Goal: Task Accomplishment & Management: Use online tool/utility

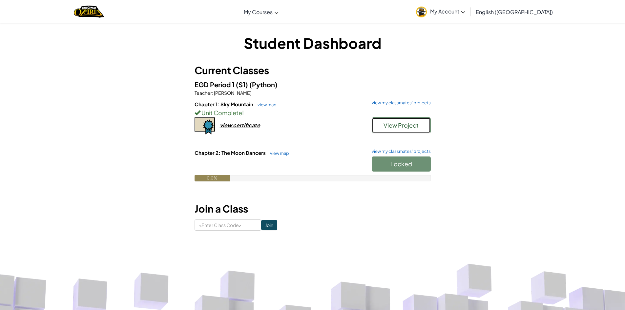
click at [408, 127] on span "View Project" at bounding box center [401, 125] width 35 height 8
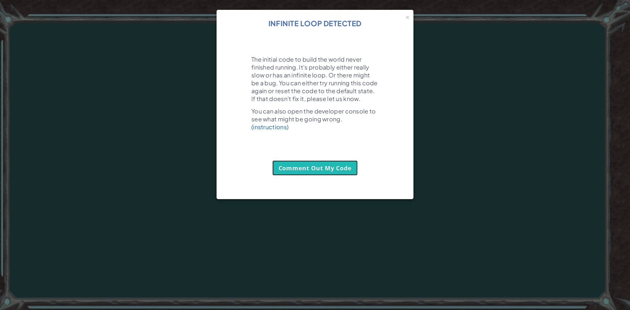
click at [315, 176] on link "Comment Out My Code" at bounding box center [315, 167] width 86 height 15
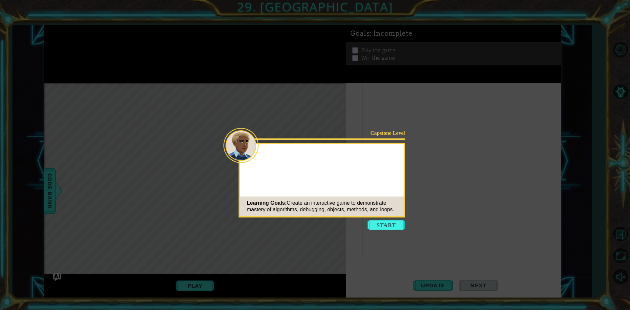
drag, startPoint x: 397, startPoint y: 241, endPoint x: 386, endPoint y: 229, distance: 17.0
click at [398, 241] on body "1 ההההההההההההההההההההההההההההההההההההההההההההההההההההההההההההההההההההההההההההה…" at bounding box center [315, 155] width 630 height 310
click at [386, 229] on button "Start" at bounding box center [386, 225] width 37 height 11
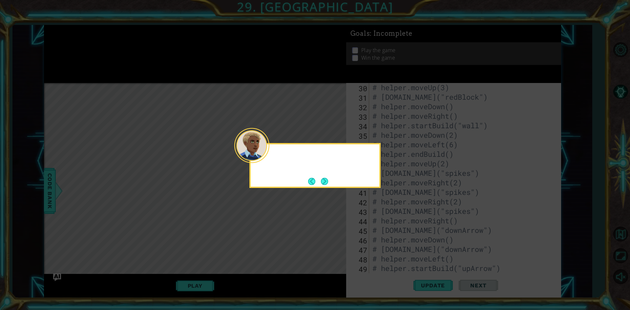
scroll to position [780, 0]
click at [327, 179] on button "Next" at bounding box center [325, 182] width 8 height 8
click at [327, 179] on button "Next" at bounding box center [324, 181] width 7 height 7
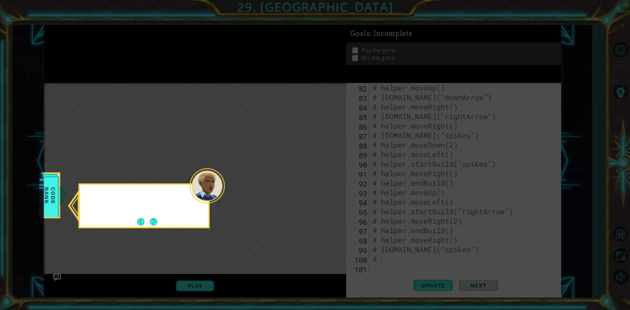
click at [327, 179] on icon at bounding box center [315, 155] width 630 height 310
click at [161, 213] on div "Check out the Helper methods in the" at bounding box center [144, 200] width 129 height 26
click at [157, 222] on button "Next" at bounding box center [153, 221] width 7 height 7
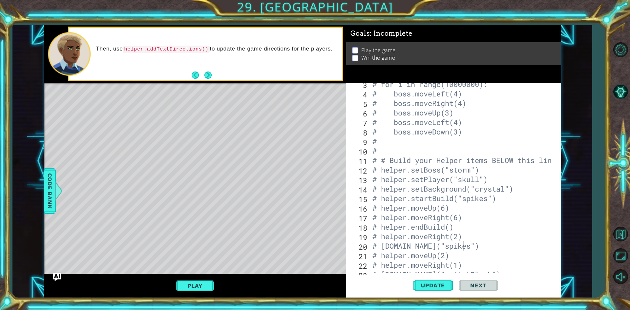
scroll to position [0, 0]
drag, startPoint x: 464, startPoint y: 222, endPoint x: 467, endPoint y: 221, distance: 3.4
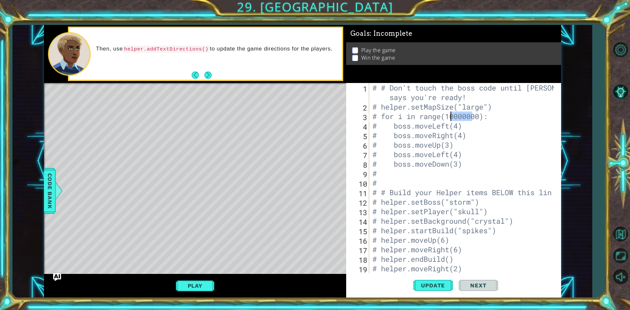
drag, startPoint x: 472, startPoint y: 118, endPoint x: 452, endPoint y: 115, distance: 19.6
click at [452, 116] on div "# # Don't touch the boss code until Vega says you're ready! # helper.setMapSize…" at bounding box center [464, 192] width 186 height 219
click at [459, 118] on div "# # Don't touch the boss code until Vega says you're ready! # helper.setMapSize…" at bounding box center [464, 192] width 186 height 219
click at [430, 280] on button "Update" at bounding box center [432, 285] width 39 height 21
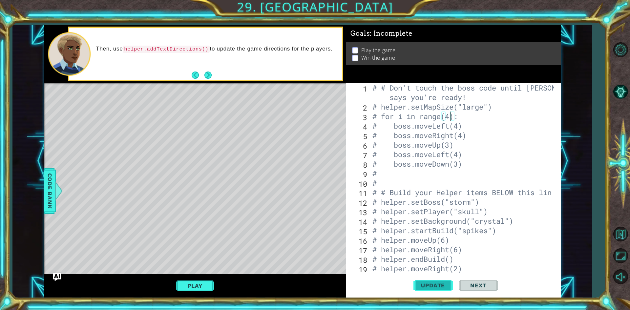
click at [432, 280] on button "Update" at bounding box center [432, 285] width 39 height 21
click at [432, 281] on button "Update" at bounding box center [432, 285] width 39 height 21
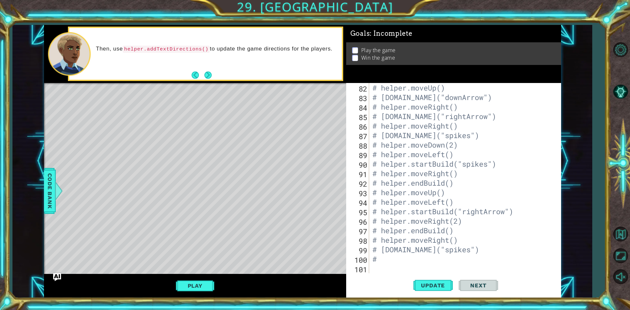
scroll to position [780, 0]
drag, startPoint x: 381, startPoint y: 262, endPoint x: 372, endPoint y: 262, distance: 9.2
click at [372, 262] on div "# helper.moveUp() # helper.build("downArrow") # helper.moveRight() # helper.bui…" at bounding box center [464, 187] width 186 height 209
type textarea "#"
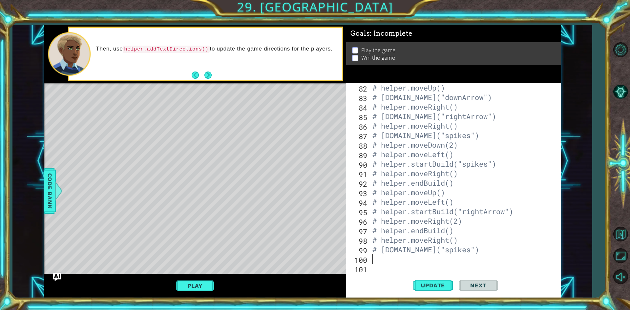
type textarea "# [DOMAIN_NAME]("spikes")"
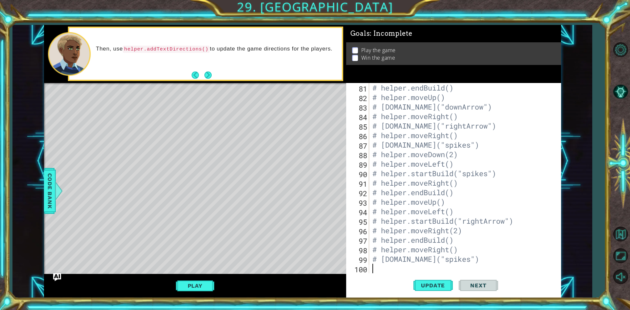
click at [377, 267] on div "# helper.endBuild() # helper.moveUp() # helper.build("downArrow") # helper.move…" at bounding box center [464, 187] width 186 height 209
click at [426, 281] on button "Update" at bounding box center [432, 285] width 39 height 21
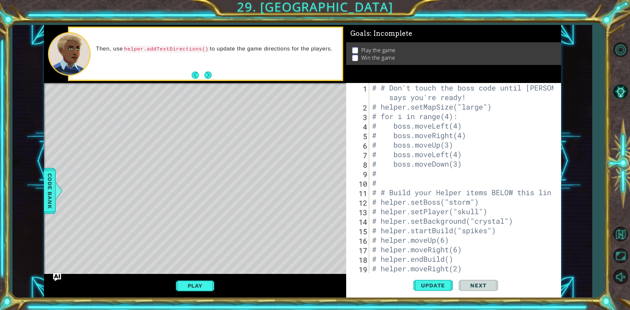
scroll to position [0, 0]
click at [432, 282] on span "Update" at bounding box center [432, 285] width 37 height 7
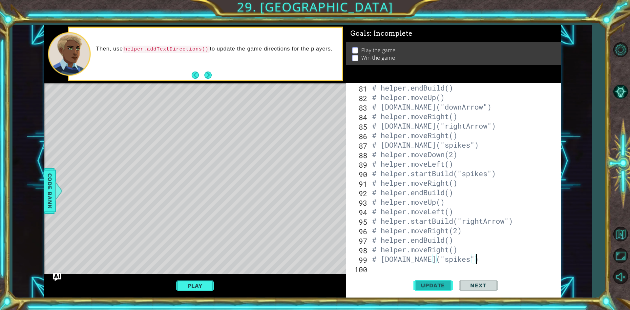
scroll to position [0, 4]
type textarea "# [DOMAIN_NAME]("spikes")"
drag, startPoint x: 446, startPoint y: 280, endPoint x: 516, endPoint y: 277, distance: 70.3
click at [500, 283] on div "Update Next" at bounding box center [455, 285] width 215 height 21
click at [431, 282] on button "Update" at bounding box center [432, 285] width 39 height 21
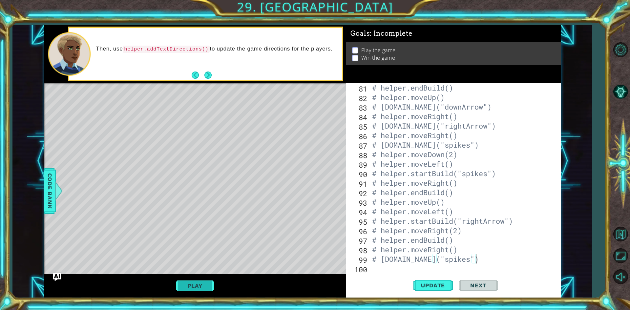
click at [202, 284] on button "Play" at bounding box center [195, 286] width 38 height 12
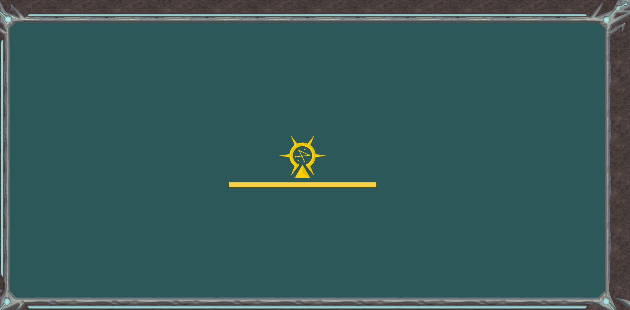
click at [377, 220] on body "Goals Error loading from server. Try refreshing the page. You'll need to join a…" at bounding box center [315, 155] width 630 height 310
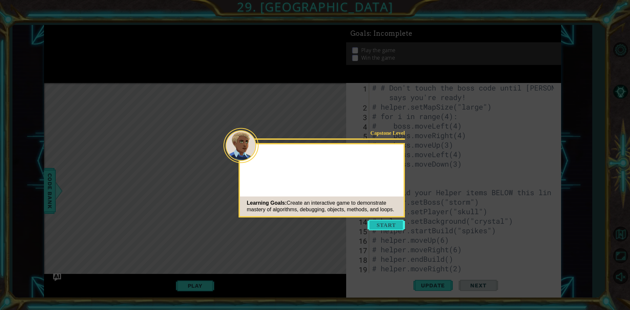
click at [377, 224] on button "Start" at bounding box center [386, 225] width 37 height 11
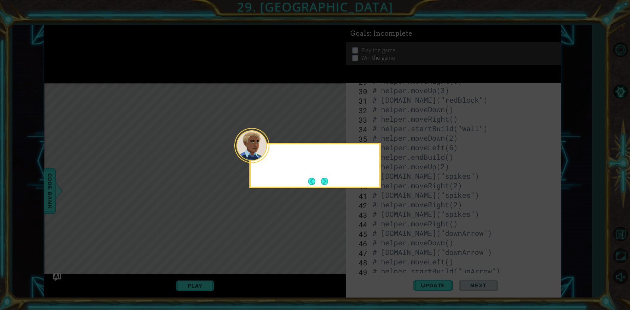
scroll to position [771, 0]
click at [324, 182] on button "Next" at bounding box center [324, 181] width 12 height 12
click at [324, 182] on button "Next" at bounding box center [325, 182] width 12 height 12
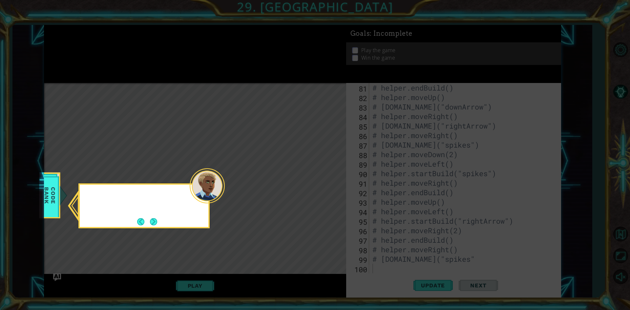
click at [324, 182] on icon at bounding box center [315, 155] width 630 height 310
click at [150, 223] on button "Next" at bounding box center [153, 221] width 11 height 11
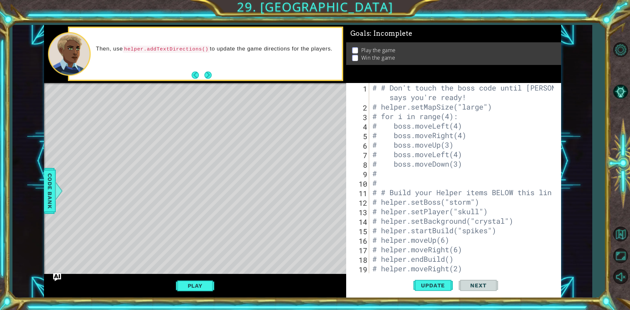
scroll to position [0, 0]
click at [424, 291] on button "Update" at bounding box center [432, 285] width 39 height 21
click at [205, 76] on button "Next" at bounding box center [208, 75] width 12 height 12
click at [205, 76] on button "Next" at bounding box center [208, 75] width 10 height 10
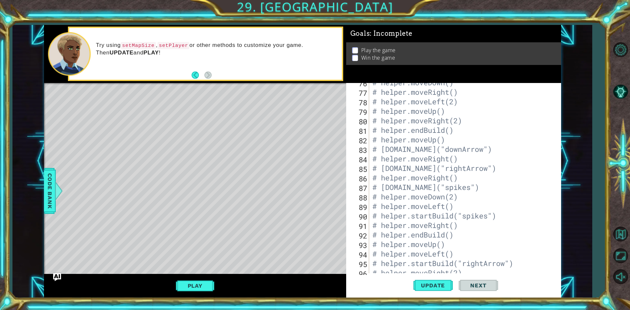
scroll to position [771, 0]
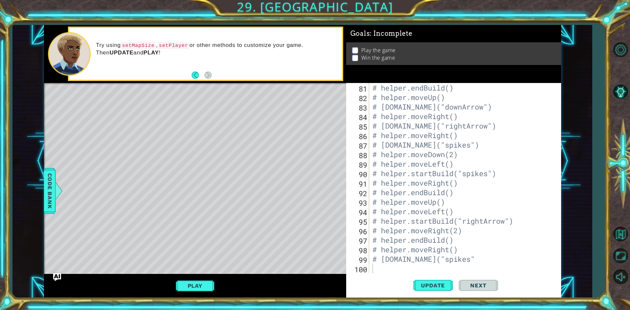
click at [376, 264] on div "# helper.endBuild() # helper.moveUp() # [DOMAIN_NAME]("downArrow") # helper.mov…" at bounding box center [464, 187] width 186 height 209
click at [376, 258] on div "# helper.endBuild() # helper.moveUp() # [DOMAIN_NAME]("downArrow") # helper.mov…" at bounding box center [464, 187] width 186 height 209
click at [378, 250] on div "# helper.endBuild() # helper.moveUp() # [DOMAIN_NAME]("downArrow") # helper.mov…" at bounding box center [464, 187] width 186 height 209
click at [377, 240] on div "# helper.endBuild() # helper.moveUp() # [DOMAIN_NAME]("downArrow") # helper.mov…" at bounding box center [464, 187] width 186 height 209
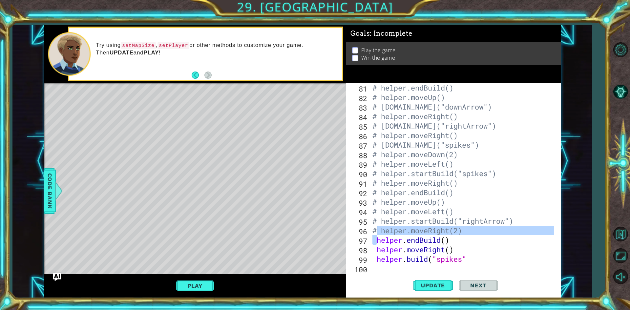
drag, startPoint x: 377, startPoint y: 240, endPoint x: 376, endPoint y: 233, distance: 7.0
click at [376, 233] on div "# helper.endBuild() # helper.moveUp() # [DOMAIN_NAME]("downArrow") # helper.mov…" at bounding box center [464, 187] width 186 height 209
click at [376, 233] on div "# helper.endBuild() # helper.moveUp() # [DOMAIN_NAME]("downArrow") # helper.mov…" at bounding box center [462, 178] width 183 height 190
click at [378, 222] on div "# helper.endBuild() # helper.moveUp() # [DOMAIN_NAME]("downArrow") # helper.mov…" at bounding box center [464, 187] width 186 height 209
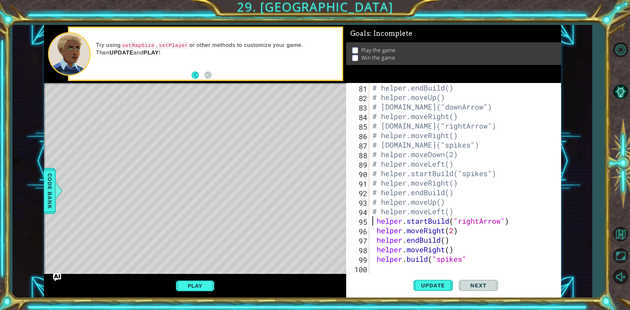
click at [376, 213] on div "# helper.endBuild() # helper.moveUp() # [DOMAIN_NAME]("downArrow") # helper.mov…" at bounding box center [464, 187] width 186 height 209
click at [377, 204] on div "# helper.endBuild() # helper.moveUp() # [DOMAIN_NAME]("downArrow") # helper.mov…" at bounding box center [464, 187] width 186 height 209
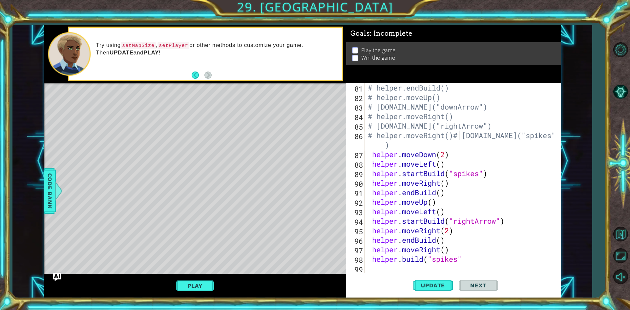
scroll to position [761, 0]
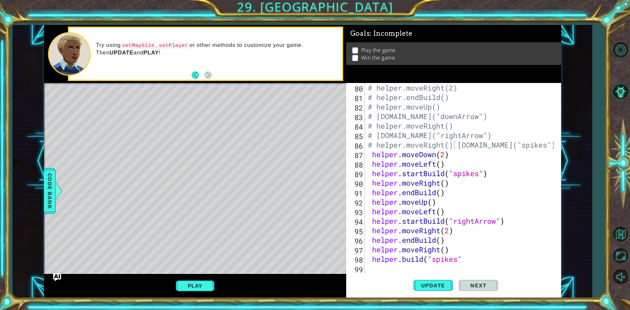
click at [455, 145] on div "# helper.moveRight(2) # helper.endBuild() # helper.moveUp() # [DOMAIN_NAME]("do…" at bounding box center [462, 187] width 191 height 209
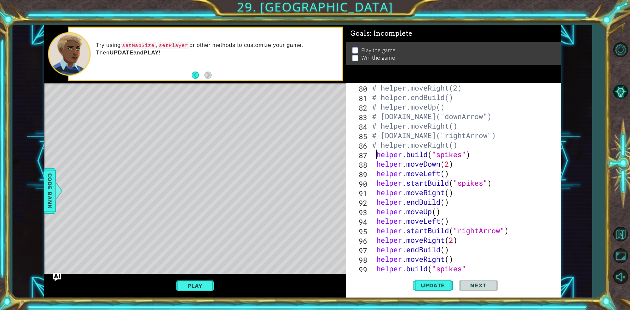
click at [378, 146] on div "# helper.moveRight(2) # helper.endBuild() # helper.moveUp() # [DOMAIN_NAME]("do…" at bounding box center [464, 187] width 186 height 209
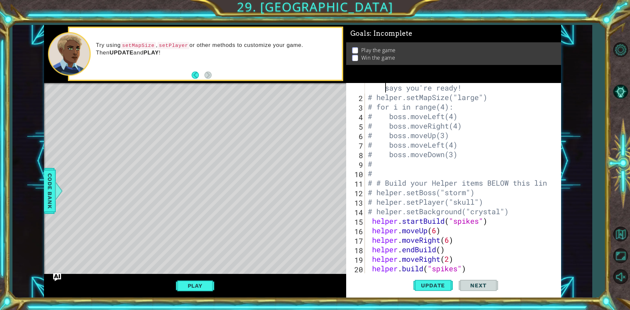
scroll to position [0, 0]
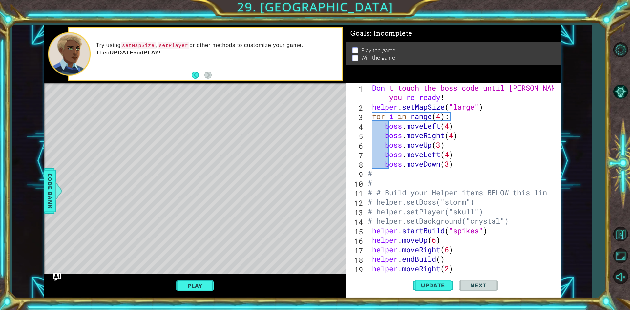
type textarea "#"
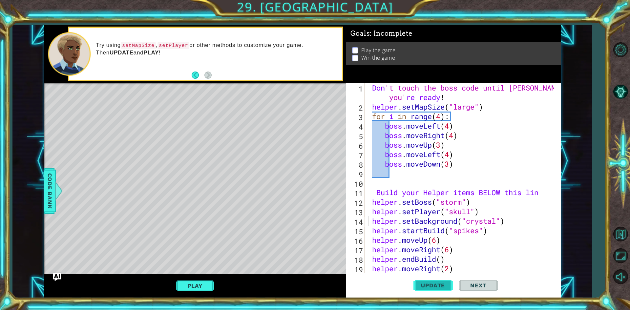
click at [426, 285] on span "Update" at bounding box center [432, 285] width 37 height 7
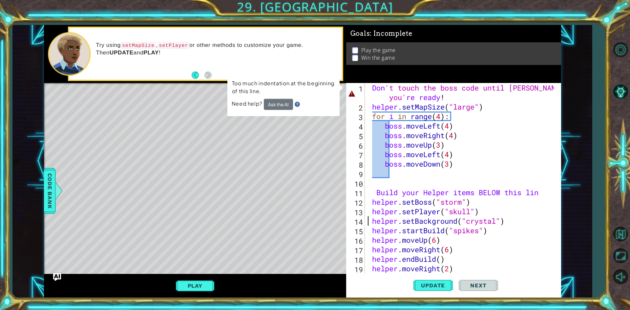
click at [369, 89] on div "Don 't touch the boss code until [PERSON_NAME] says you' re ready ! helper . se…" at bounding box center [462, 192] width 191 height 219
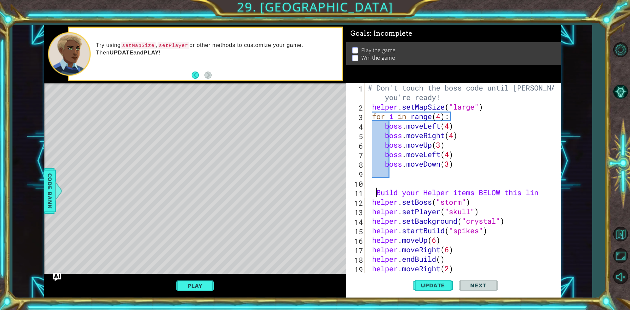
click at [376, 193] on div "# Don't touch the boss code until [PERSON_NAME] says you're ready! helper . set…" at bounding box center [462, 192] width 191 height 219
click at [433, 278] on button "Update" at bounding box center [432, 285] width 39 height 21
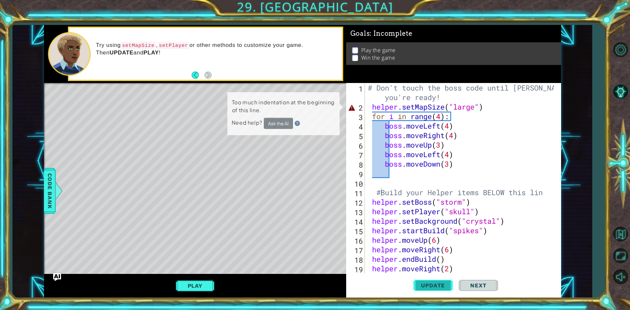
click at [437, 283] on span "Update" at bounding box center [432, 285] width 37 height 7
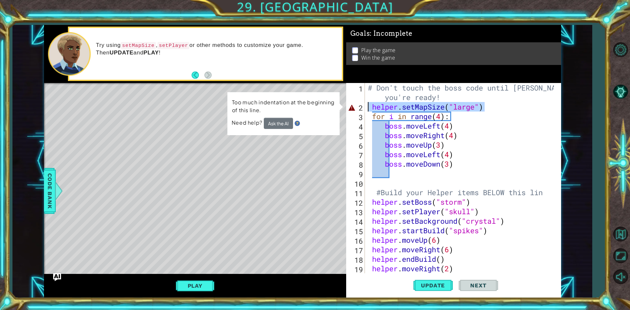
drag, startPoint x: 489, startPoint y: 107, endPoint x: 366, endPoint y: 108, distance: 123.7
click at [366, 108] on div "#Build your Helper items BELOW this lin 1 2 3 4 5 6 7 8 9 10 11 12 13 14 15 16 …" at bounding box center [452, 178] width 213 height 190
type textarea "x"
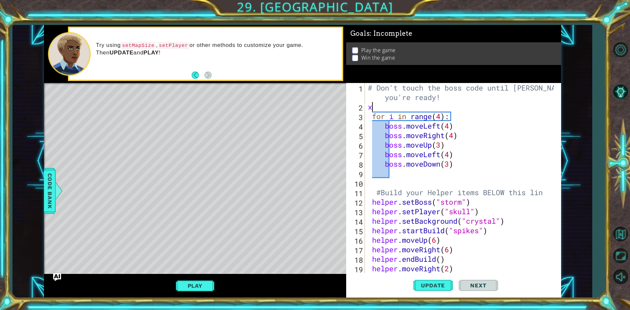
scroll to position [0, 0]
click at [371, 207] on div "# Don't touch the boss code until [PERSON_NAME] says you're ready! for i in ran…" at bounding box center [462, 192] width 191 height 219
type textarea "helper.setPlayer("skull")"
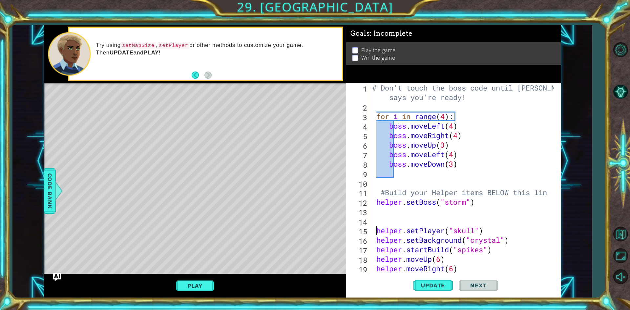
click at [394, 214] on div "# Don't touch the boss code until [PERSON_NAME] says you're ready! for i in ran…" at bounding box center [464, 192] width 186 height 219
paste textarea "helper.setMapSize("large")"
type textarea "helper.setMapSize("large")"
click at [445, 286] on span "Update" at bounding box center [432, 285] width 37 height 7
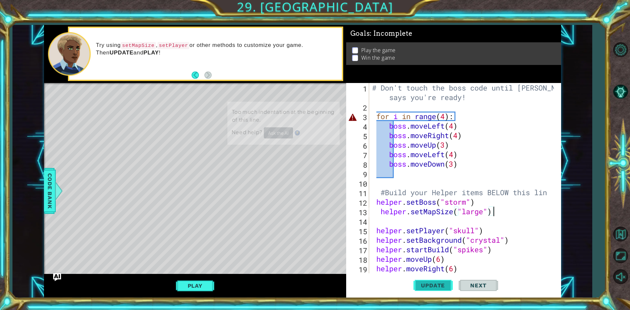
click at [445, 286] on span "Update" at bounding box center [432, 285] width 37 height 7
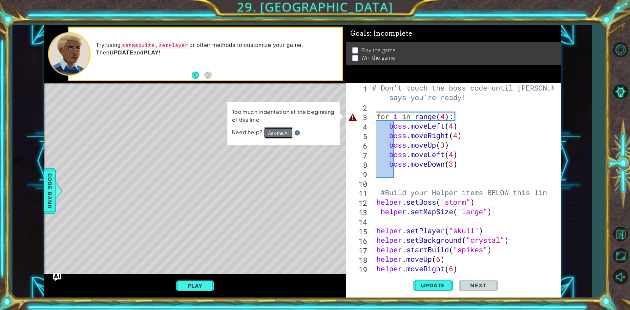
click at [278, 130] on button "Ask the AI" at bounding box center [277, 132] width 29 height 11
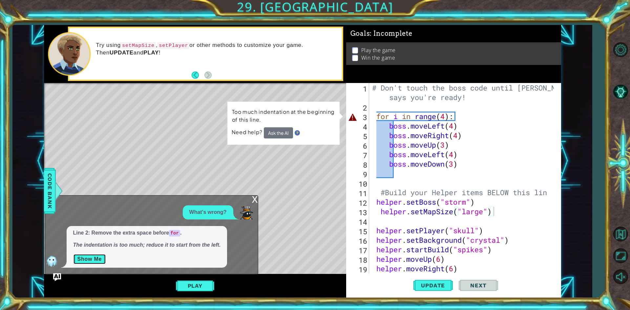
click at [76, 258] on button "Show Me" at bounding box center [89, 259] width 33 height 11
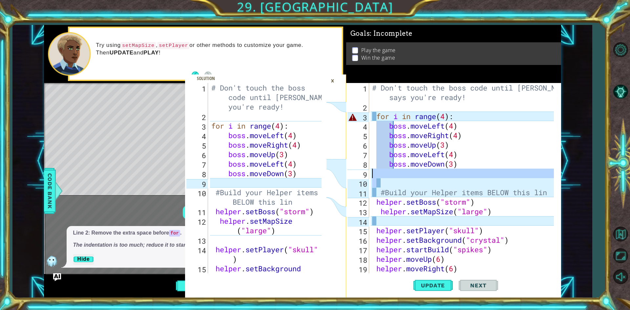
drag, startPoint x: 393, startPoint y: 181, endPoint x: 354, endPoint y: 172, distance: 40.0
click at [355, 173] on div "helper.setMapSize("large") 1 2 3 4 5 6 7 8 9 10 11 12 13 14 15 16 17 18 19 20 #…" at bounding box center [452, 178] width 213 height 190
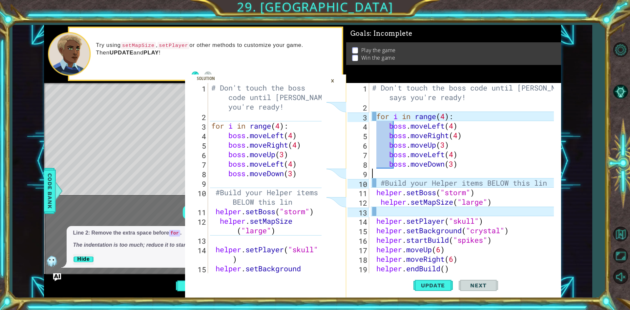
click at [426, 211] on div "# Don't touch the boss code until [PERSON_NAME] says you're ready! for i in ran…" at bounding box center [464, 192] width 186 height 219
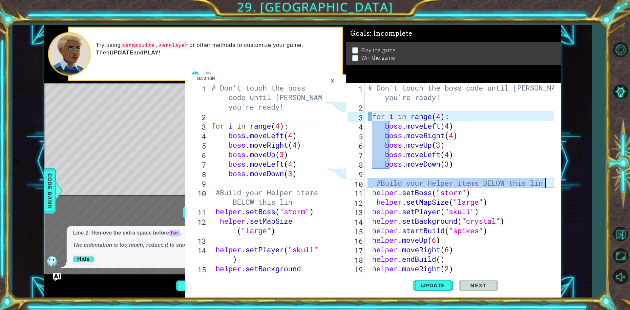
drag, startPoint x: 368, startPoint y: 184, endPoint x: 567, endPoint y: 179, distance: 199.6
click at [567, 179] on div "1 2 3 4 5 6 7 8 9 10 11 12 13 14 15 # Don't touch the boss code until [PERSON_N…" at bounding box center [301, 161] width 579 height 273
type textarea "#Build your Helper items BELOW this lin"
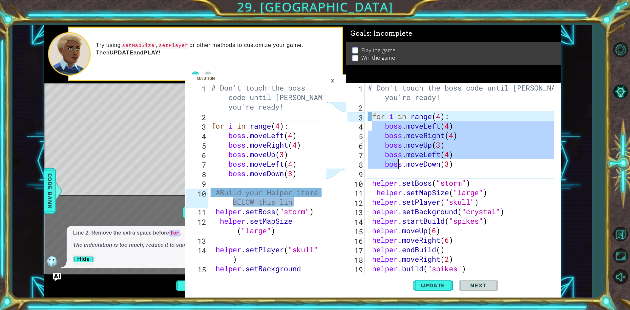
drag, startPoint x: 373, startPoint y: 128, endPoint x: 398, endPoint y: 167, distance: 46.2
click at [398, 167] on div "# Don't touch the boss code until [PERSON_NAME] says you're ready! for i in ran…" at bounding box center [462, 192] width 191 height 219
click at [500, 143] on div "# Don't touch the boss code until [PERSON_NAME] says you're ready! for i in ran…" at bounding box center [460, 178] width 187 height 190
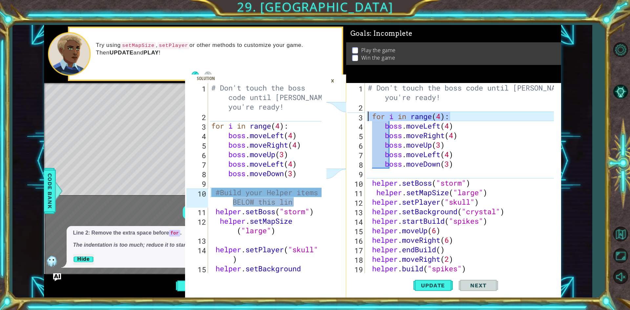
drag, startPoint x: 480, startPoint y: 114, endPoint x: 338, endPoint y: 114, distance: 142.1
click at [338, 114] on div "1 2 3 4 5 6 7 8 9 10 11 12 13 14 15 # Don't touch the boss code until [PERSON_N…" at bounding box center [302, 161] width 517 height 273
click at [368, 118] on div "# Don't touch the boss code until [PERSON_NAME] says you're ready! for i in ran…" at bounding box center [460, 178] width 187 height 190
click at [335, 80] on div "×" at bounding box center [332, 80] width 10 height 11
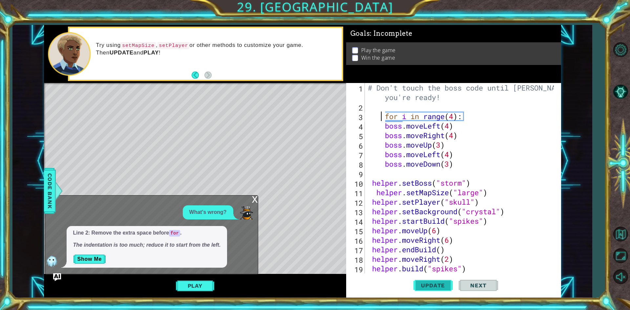
click at [425, 281] on button "Update" at bounding box center [432, 285] width 39 height 21
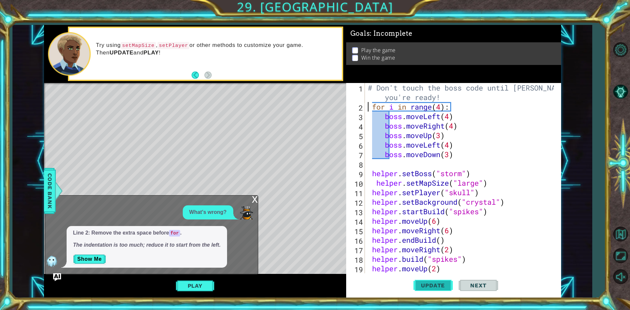
click at [432, 286] on span "Update" at bounding box center [432, 285] width 37 height 7
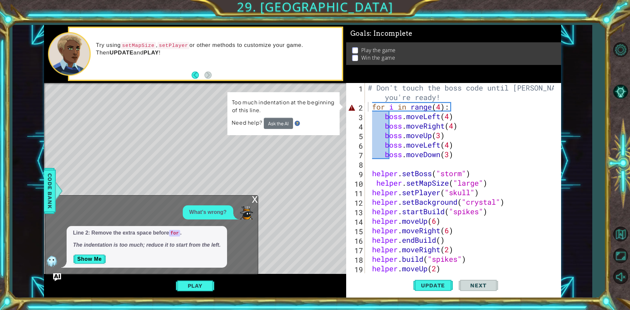
click at [366, 104] on div "for i in range(4): 1 2 3 4 5 6 7 8 9 10 11 12 13 14 15 16 17 18 19 20 # Don't t…" at bounding box center [452, 178] width 213 height 190
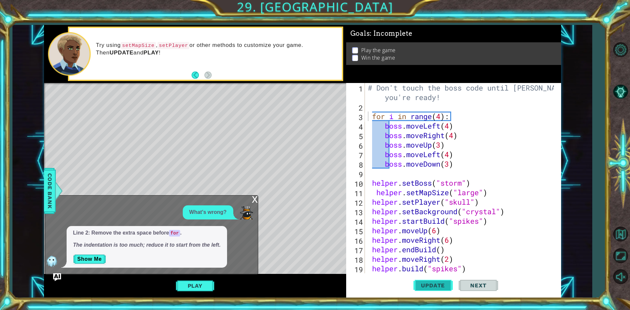
click at [435, 283] on span "Update" at bounding box center [432, 285] width 37 height 7
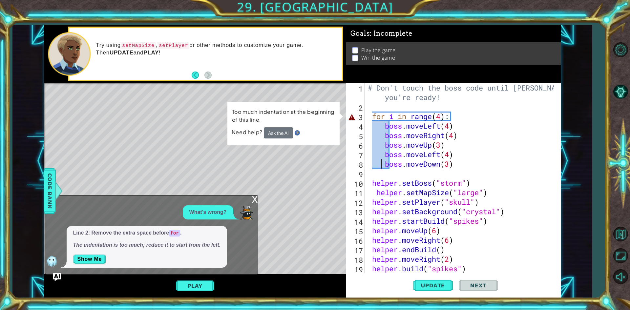
click at [382, 164] on div "# Don't touch the boss code until [PERSON_NAME] says you're ready! for i in ran…" at bounding box center [462, 192] width 191 height 219
drag, startPoint x: 382, startPoint y: 164, endPoint x: 373, endPoint y: 162, distance: 8.8
click at [373, 162] on div "# Don't touch the boss code until [PERSON_NAME] says you're ready! for i in ran…" at bounding box center [462, 192] width 191 height 219
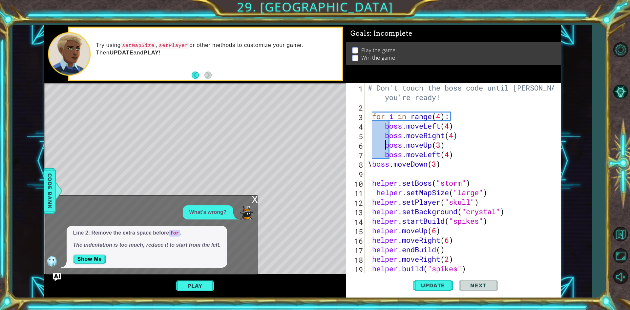
click at [385, 144] on div "# Don't touch the boss code until [PERSON_NAME] says you're ready! for i in ran…" at bounding box center [462, 192] width 191 height 219
drag, startPoint x: 382, startPoint y: 126, endPoint x: 385, endPoint y: 117, distance: 9.3
click at [381, 125] on div "# Don't touch the boss code until [PERSON_NAME] says you're ready! for i in ran…" at bounding box center [462, 192] width 191 height 219
click at [374, 135] on div "# Don't touch the boss code until [PERSON_NAME] says you're ready! for i in ran…" at bounding box center [462, 192] width 191 height 219
click at [367, 145] on div "boss.moveRight(4) 1 2 3 4 5 6 7 8 9 10 11 12 13 14 15 16 17 18 19 20 # Don't to…" at bounding box center [452, 178] width 213 height 190
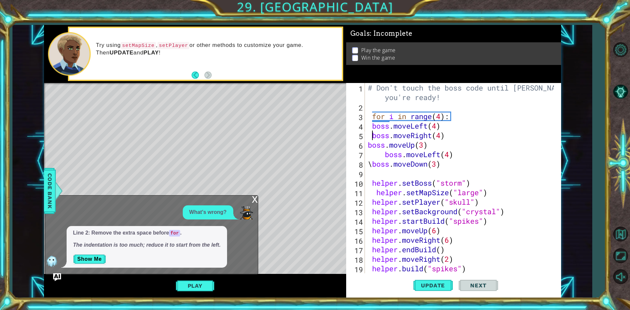
click at [367, 145] on div "# Don't touch the boss code until [PERSON_NAME] says you're ready! for i in ran…" at bounding box center [462, 192] width 191 height 219
click at [384, 155] on div "# Don't touch the boss code until [PERSON_NAME] says you're ready! for i in ran…" at bounding box center [462, 192] width 191 height 219
click at [377, 166] on div "# Don't touch the boss code until [PERSON_NAME] says you're ready! for i in ran…" at bounding box center [462, 192] width 191 height 219
click at [377, 165] on div "# Don't touch the boss code until [PERSON_NAME] says you're ready! for i in ran…" at bounding box center [462, 192] width 191 height 219
click at [436, 277] on button "Update" at bounding box center [432, 285] width 39 height 21
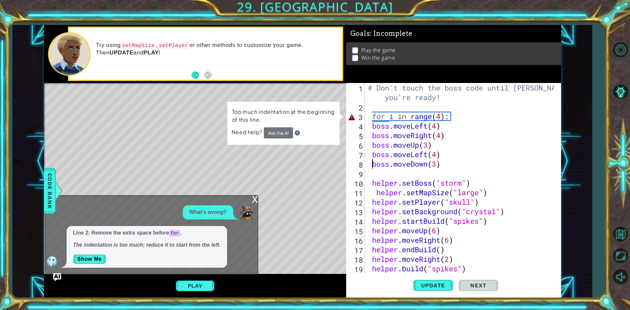
click at [257, 196] on div "x" at bounding box center [255, 199] width 6 height 7
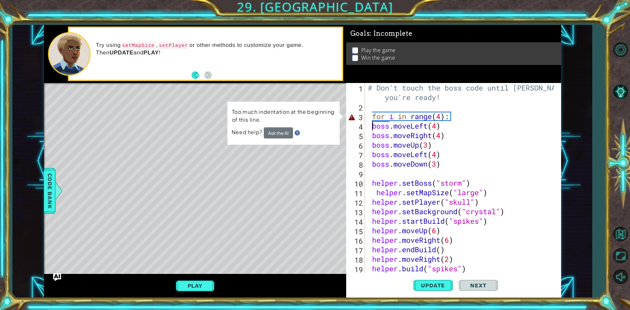
click at [372, 129] on div "# Don't touch the boss code until [PERSON_NAME] says you're ready! for i in ran…" at bounding box center [462, 192] width 191 height 219
drag, startPoint x: 366, startPoint y: 143, endPoint x: 366, endPoint y: 125, distance: 17.7
click at [366, 125] on div "boss.moveLeft(4) 1 2 3 4 5 6 7 8 9 10 11 12 13 14 15 16 17 18 19 20 # Don't tou…" at bounding box center [452, 178] width 213 height 190
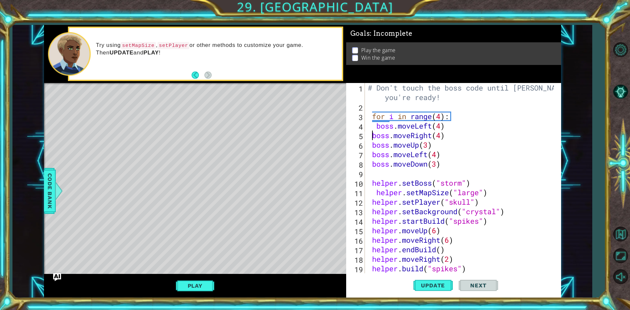
click at [370, 136] on div "# Don't touch the boss code until [PERSON_NAME] says you're ready! for i in ran…" at bounding box center [462, 192] width 191 height 219
click at [371, 149] on div "# Don't touch the boss code until [PERSON_NAME] says you're ready! for i in ran…" at bounding box center [462, 192] width 191 height 219
click at [369, 156] on div "# Don't touch the boss code until [PERSON_NAME] says you're ready! for i in ran…" at bounding box center [462, 192] width 191 height 219
type textarea "boss.moveLeft(4)"
click at [369, 170] on div "# Don't touch the boss code until [PERSON_NAME] says you're ready! for i in ran…" at bounding box center [462, 192] width 191 height 219
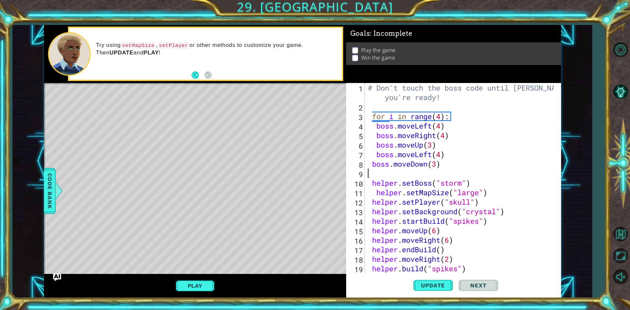
scroll to position [0, 0]
click at [373, 161] on div "# Don't touch the boss code until [PERSON_NAME] says you're ready! for i in ran…" at bounding box center [462, 192] width 191 height 219
click at [372, 136] on div "# Don't touch the boss code until [PERSON_NAME] says you're ready! for i in ran…" at bounding box center [462, 192] width 191 height 219
click at [368, 151] on div "# Don't touch the boss code until [PERSON_NAME] says you're ready! for i in ran…" at bounding box center [462, 192] width 191 height 219
click at [364, 126] on div "4" at bounding box center [355, 127] width 17 height 10
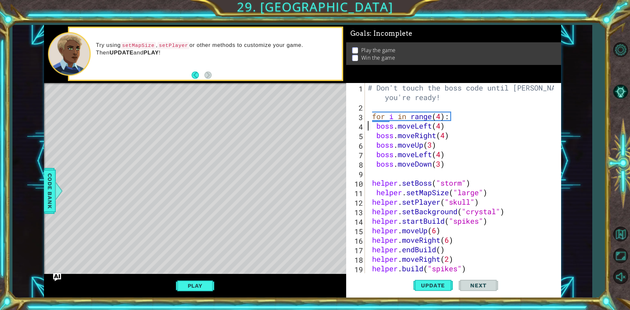
click at [377, 116] on div "# Don't touch the boss code until [PERSON_NAME] says you're ready! for i in ran…" at bounding box center [462, 192] width 191 height 219
click at [371, 116] on div "# Don't touch the boss code until [PERSON_NAME] says you're ready! for i in ran…" at bounding box center [462, 192] width 191 height 219
click at [435, 288] on span "Update" at bounding box center [432, 285] width 37 height 7
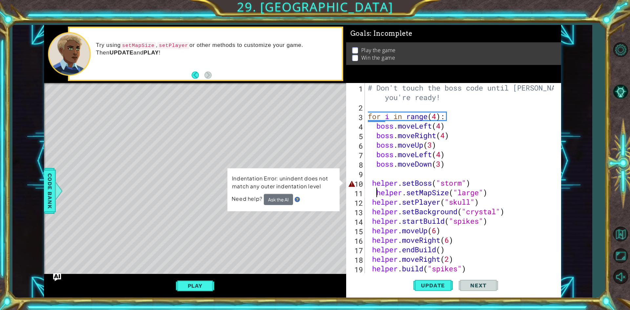
click at [374, 194] on div "# Don't touch the boss code until [PERSON_NAME] says you're ready! for i in ran…" at bounding box center [462, 192] width 191 height 219
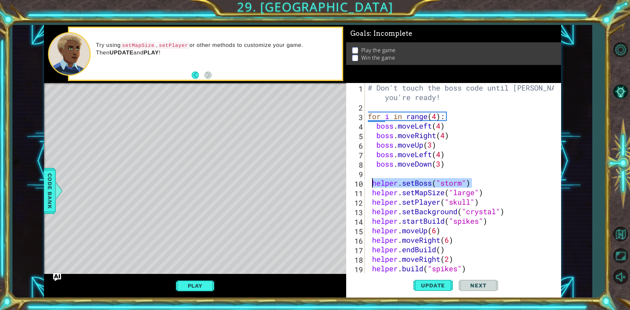
drag, startPoint x: 479, startPoint y: 182, endPoint x: 373, endPoint y: 183, distance: 106.3
click at [373, 183] on div "# Don't touch the boss code until [PERSON_NAME] says you're ready! for i in ran…" at bounding box center [462, 192] width 191 height 219
type textarea "helper.setBoss("storm")"
click at [368, 192] on div "# Don't touch the boss code until [PERSON_NAME] says you're ready! for i in ran…" at bounding box center [462, 192] width 191 height 219
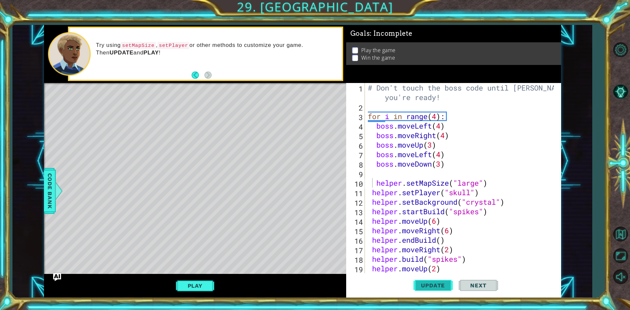
click at [426, 287] on span "Update" at bounding box center [432, 285] width 37 height 7
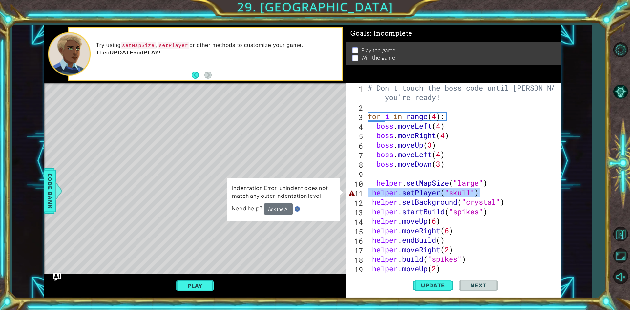
drag, startPoint x: 484, startPoint y: 195, endPoint x: 353, endPoint y: 188, distance: 131.1
click at [353, 188] on div "helper.setMapSize("large") 1 2 3 4 5 6 7 8 9 10 11 12 13 14 15 16 17 18 19 20 #…" at bounding box center [452, 178] width 213 height 190
type textarea "helper.setPlayer("skull")"
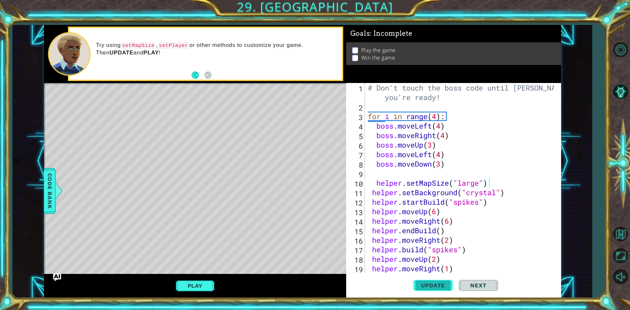
click at [424, 288] on span "Update" at bounding box center [432, 285] width 37 height 7
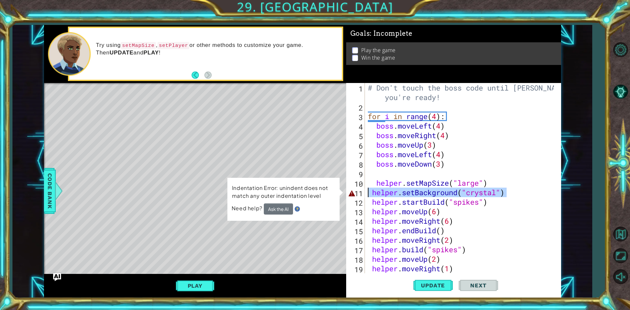
drag, startPoint x: 542, startPoint y: 196, endPoint x: 352, endPoint y: 195, distance: 189.7
click at [352, 195] on div "helper.setMapSize("large") 1 2 3 4 5 6 7 8 9 10 11 12 13 14 15 16 17 18 19 20 #…" at bounding box center [452, 178] width 213 height 190
type textarea "helper.setBackground("crystal")"
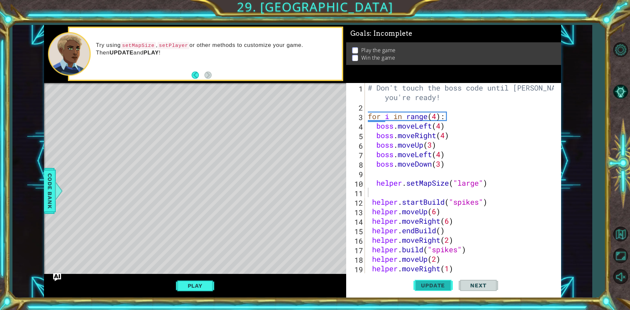
click at [434, 281] on button "Update" at bounding box center [432, 285] width 39 height 21
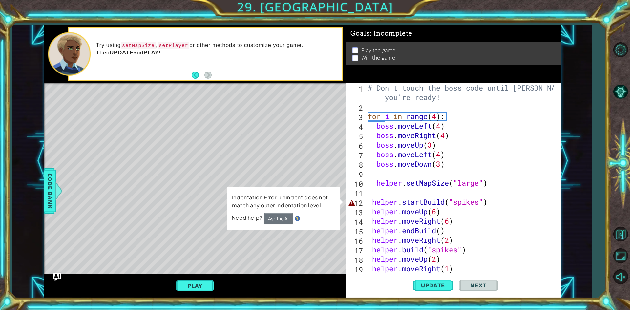
click at [374, 193] on div "# Don't touch the boss code until [PERSON_NAME] says you're ready! for i in ran…" at bounding box center [462, 192] width 191 height 219
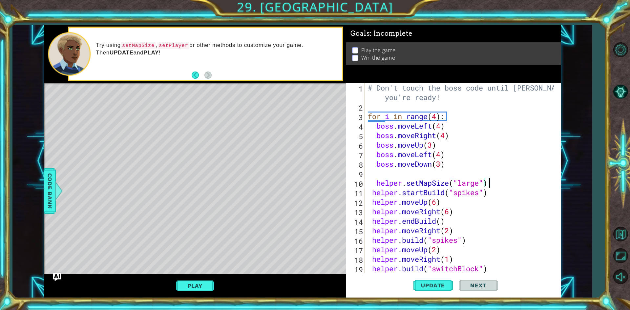
click at [372, 184] on div "# Don't touch the boss code until [PERSON_NAME] says you're ready! for i in ran…" at bounding box center [462, 192] width 191 height 219
click at [439, 283] on span "Update" at bounding box center [432, 285] width 37 height 7
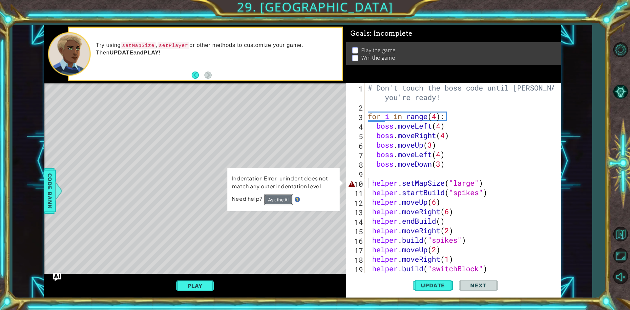
click at [287, 196] on button "Ask the AI" at bounding box center [278, 199] width 29 height 11
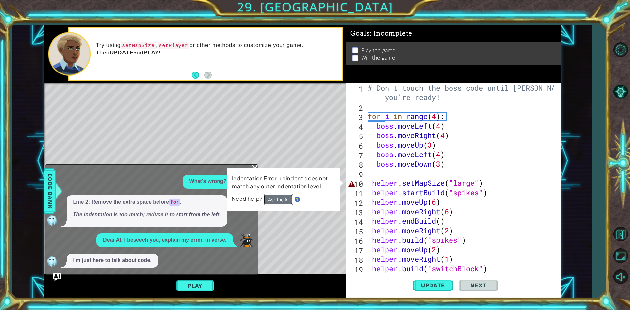
click at [282, 200] on button "Ask the AI" at bounding box center [277, 199] width 29 height 11
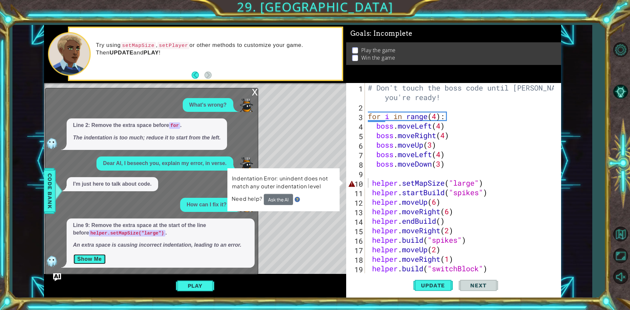
click at [99, 256] on button "Show Me" at bounding box center [89, 259] width 33 height 11
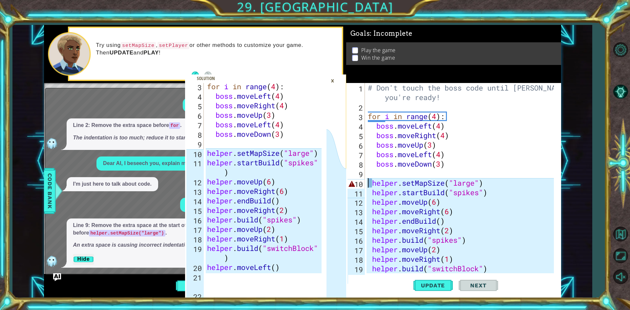
click at [487, 194] on div "# Don't touch the boss code until [PERSON_NAME] says you're ready! for i in ran…" at bounding box center [462, 192] width 191 height 219
type textarea "helper.startBuild("spikes")"
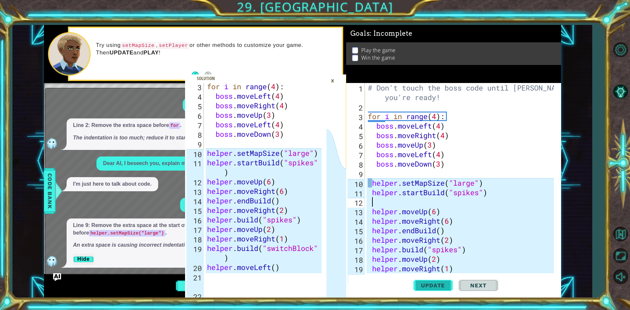
click at [430, 281] on button "Update" at bounding box center [432, 285] width 39 height 21
click at [484, 192] on div "# Don't touch the boss code until [PERSON_NAME] says you're ready! for i in ran…" at bounding box center [462, 192] width 191 height 219
type textarea "helper.startBuild("spikes")"
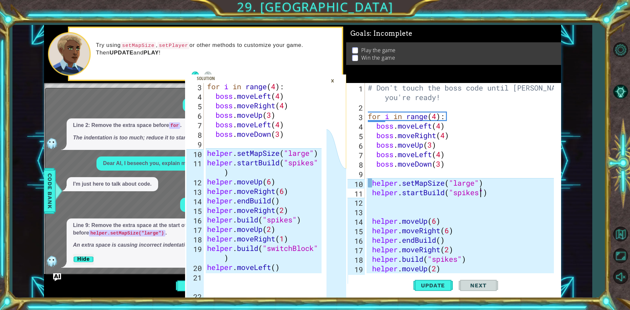
click at [482, 190] on div "# Don't touch the boss code until [PERSON_NAME] says you're ready! for i in ran…" at bounding box center [462, 192] width 191 height 219
type textarea "helper.startBuild("spikes")"
click at [484, 191] on div "# Don't touch the boss code until [PERSON_NAME] says you're ready! for i in ran…" at bounding box center [462, 192] width 191 height 219
click at [395, 219] on div "# Don't touch the boss code until [PERSON_NAME] says you're ready! for i in ran…" at bounding box center [462, 192] width 191 height 219
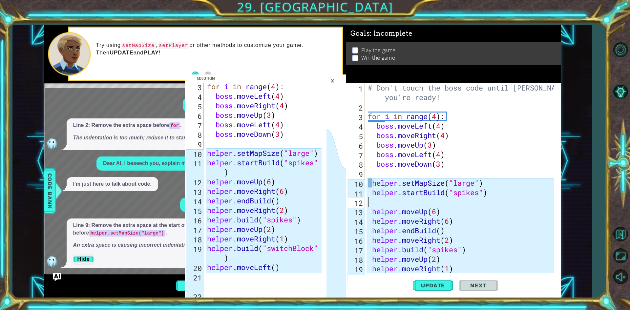
type textarea "helper.startBuild("spikes")"
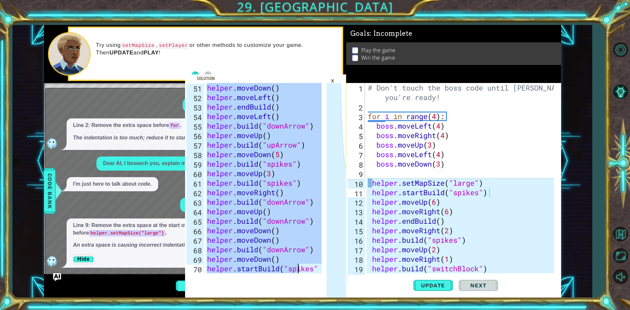
scroll to position [809, 0]
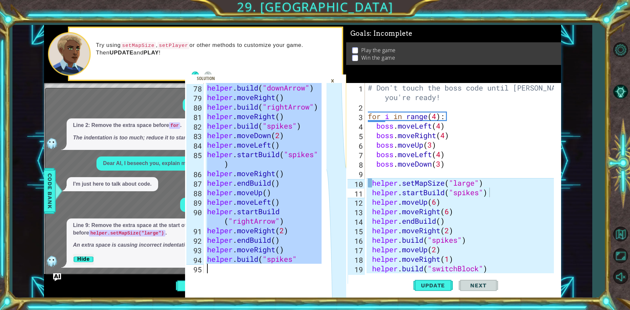
drag, startPoint x: 205, startPoint y: 89, endPoint x: 301, endPoint y: 317, distance: 247.4
click at [301, 310] on html "# Don't touch the boss code until [PERSON_NAME] says you're ready! 78 79 80 81 …" at bounding box center [315, 155] width 630 height 310
type textarea "[DOMAIN_NAME]("spikes""
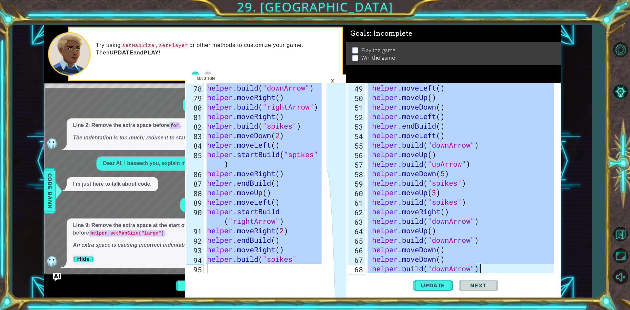
scroll to position [723, 0]
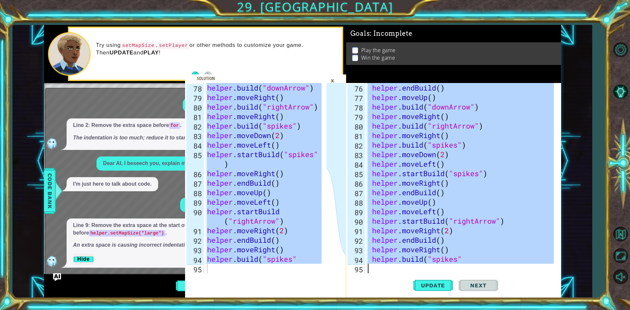
drag, startPoint x: 367, startPoint y: 115, endPoint x: 508, endPoint y: 325, distance: 253.3
click at [508, 310] on html "[DOMAIN_NAME]("spikes" 78 79 80 81 82 83 84 85 86 87 88 89 90 91 92 93 94 95 he…" at bounding box center [315, 155] width 630 height 310
type textarea "[DOMAIN_NAME]("spikes""
paste textarea "Code Area"
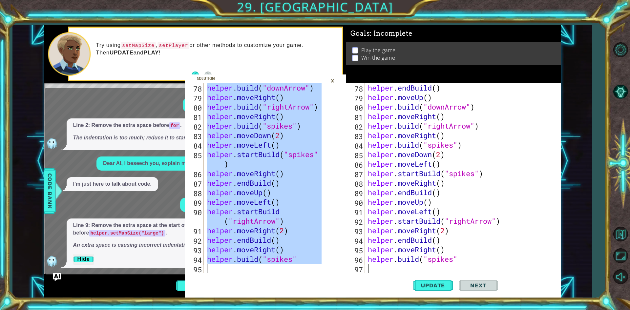
scroll to position [752, 0]
click at [431, 286] on span "Update" at bounding box center [432, 285] width 37 height 7
click at [333, 82] on div "×" at bounding box center [332, 80] width 10 height 11
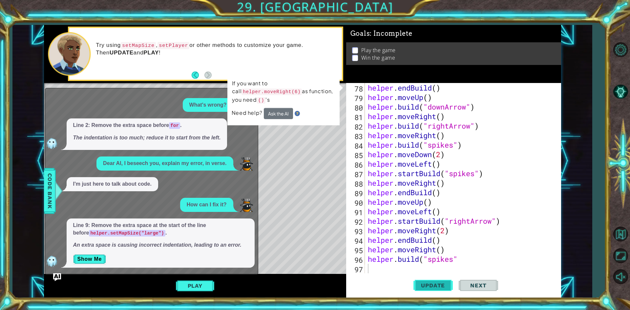
click at [441, 279] on button "Update" at bounding box center [432, 285] width 39 height 21
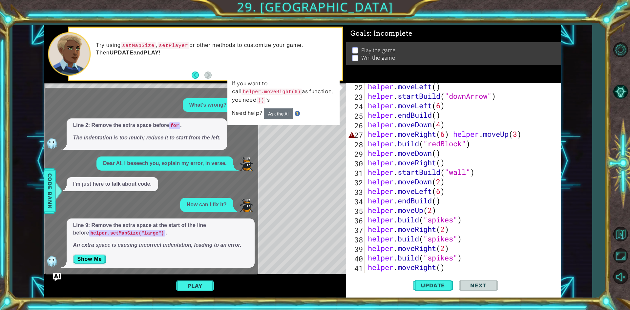
scroll to position [200, 0]
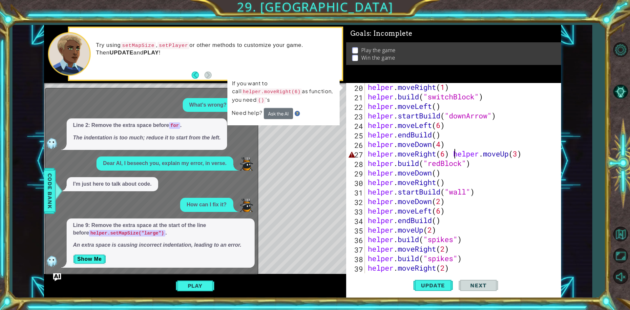
click at [454, 154] on div "helper . moveRight ( 1 ) helper . build ( "switchBlock" ) helper . moveLeft ( )…" at bounding box center [462, 186] width 191 height 209
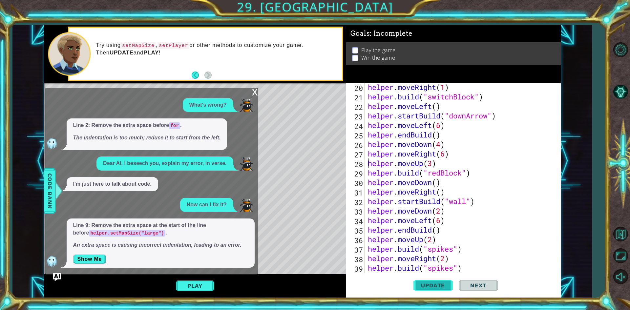
click at [443, 285] on span "Update" at bounding box center [432, 285] width 37 height 7
click at [442, 285] on span "Update" at bounding box center [432, 285] width 37 height 7
click at [254, 90] on div "x" at bounding box center [255, 91] width 6 height 7
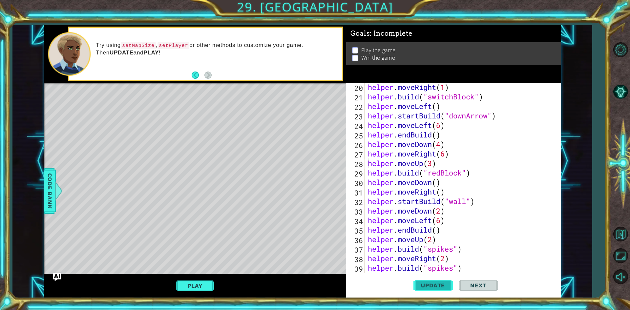
click at [439, 278] on button "Update" at bounding box center [432, 285] width 39 height 21
click at [437, 278] on button "Update" at bounding box center [432, 285] width 39 height 21
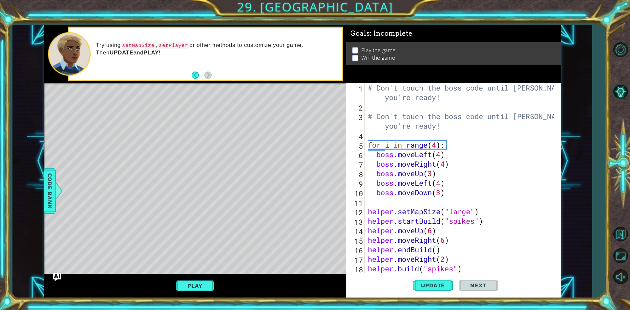
scroll to position [0, 0]
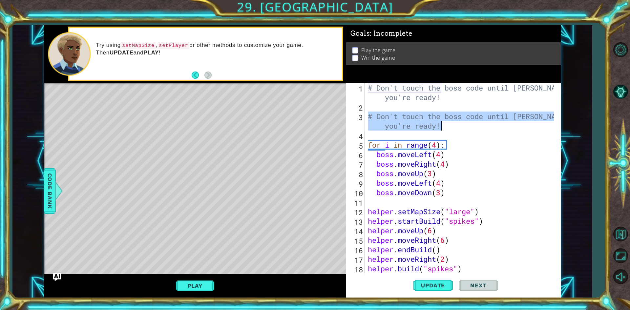
drag, startPoint x: 368, startPoint y: 117, endPoint x: 558, endPoint y: 128, distance: 190.6
click at [558, 128] on div "helper.moveUp(3) 1 2 3 4 5 6 7 8 9 10 11 12 13 14 15 16 17 18 19 # Don't touch …" at bounding box center [452, 178] width 213 height 190
type textarea "# Don't touch the boss code until [PERSON_NAME] says you're ready!"
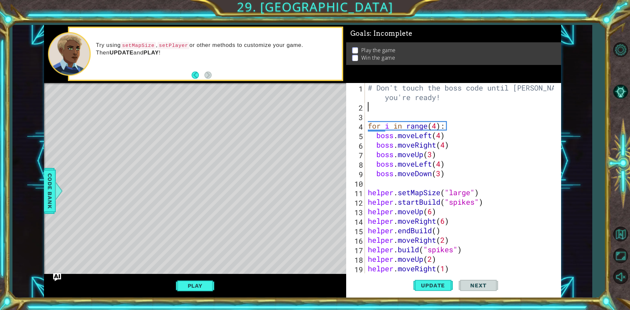
type textarea "# Don't touch the boss code until [PERSON_NAME] says you're ready!"
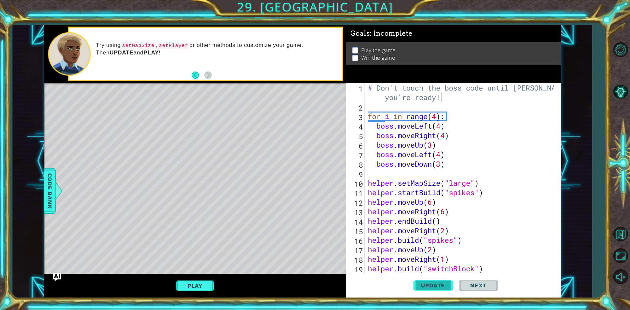
click at [422, 288] on span "Update" at bounding box center [432, 285] width 37 height 7
click at [213, 288] on button "Play" at bounding box center [195, 286] width 38 height 12
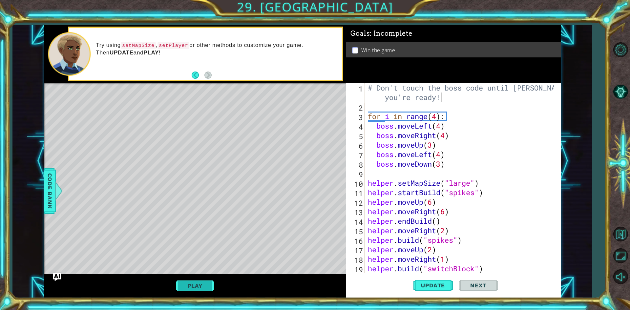
click at [210, 287] on button "Play" at bounding box center [195, 286] width 38 height 12
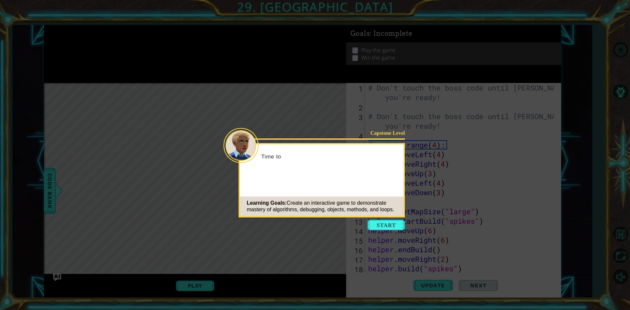
scroll to position [761, 0]
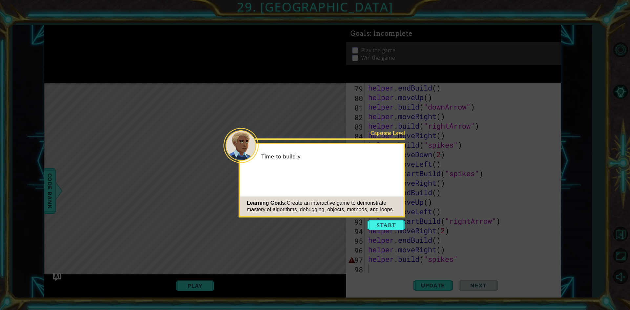
click at [395, 218] on icon at bounding box center [315, 155] width 630 height 310
click at [396, 222] on button "Start" at bounding box center [386, 225] width 37 height 11
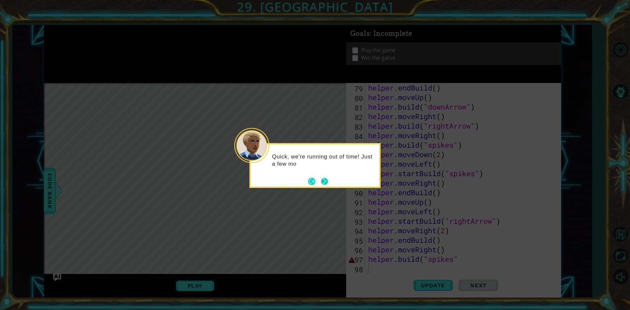
click at [323, 181] on button "Next" at bounding box center [324, 181] width 9 height 9
click at [323, 181] on button "Next" at bounding box center [325, 182] width 8 height 8
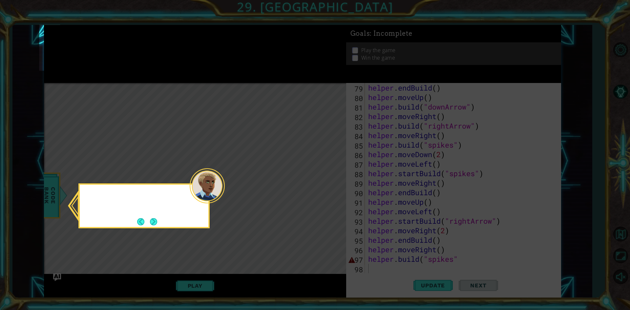
scroll to position [148, 0]
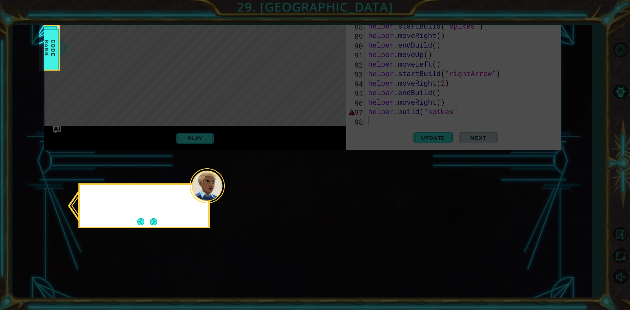
click at [323, 181] on icon at bounding box center [315, 155] width 630 height 310
click at [151, 221] on button "Next" at bounding box center [154, 222] width 12 height 12
click at [151, 220] on div "1 ההההההההההההההההההההההההההההההההההההההההההההההההההההההההההההההההההההההההההההה…" at bounding box center [302, 161] width 517 height 273
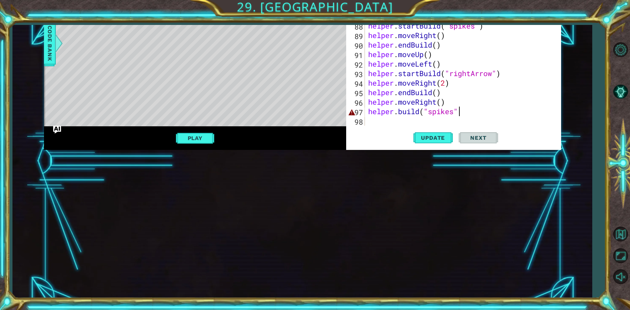
click at [457, 112] on div "helper . endBuild ( ) helper . moveUp ( ) helper . build ( "downArrow" ) helper…" at bounding box center [462, 39] width 190 height 209
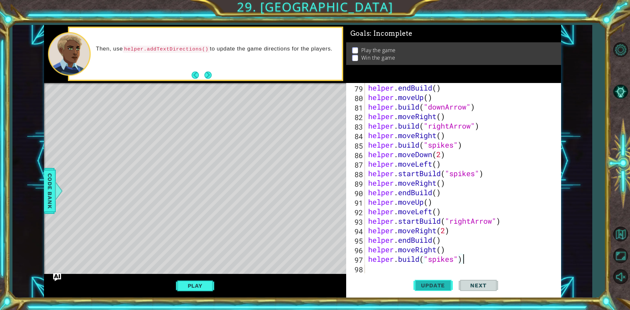
type textarea "[DOMAIN_NAME]("spikes")"
click at [431, 285] on span "Update" at bounding box center [432, 285] width 37 height 7
drag, startPoint x: 443, startPoint y: 283, endPoint x: 440, endPoint y: 283, distance: 3.6
click at [440, 283] on span "Update" at bounding box center [432, 285] width 37 height 7
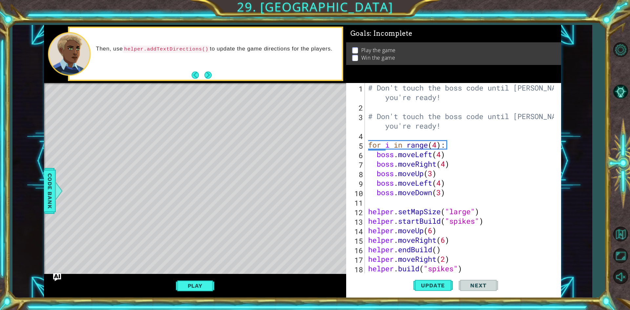
click at [194, 292] on div "Play" at bounding box center [195, 286] width 302 height 24
click at [195, 289] on button "Play" at bounding box center [195, 286] width 38 height 12
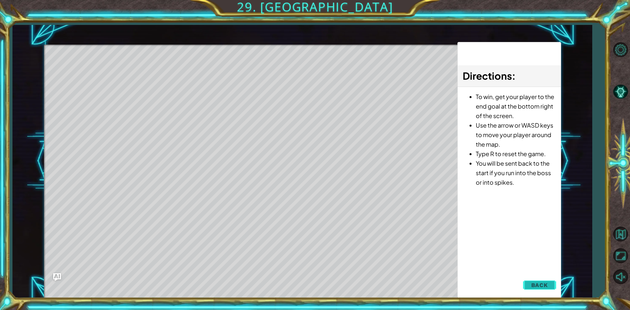
click at [546, 285] on span "Back" at bounding box center [539, 285] width 17 height 7
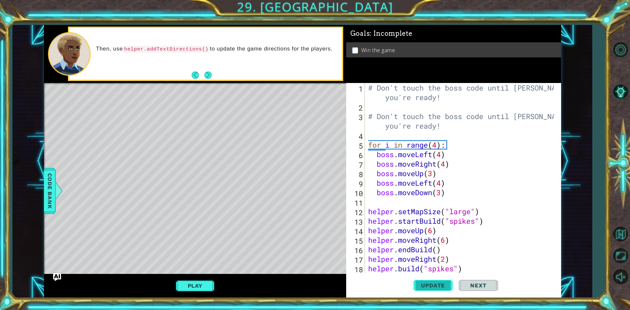
click at [431, 279] on button "Update" at bounding box center [432, 285] width 39 height 21
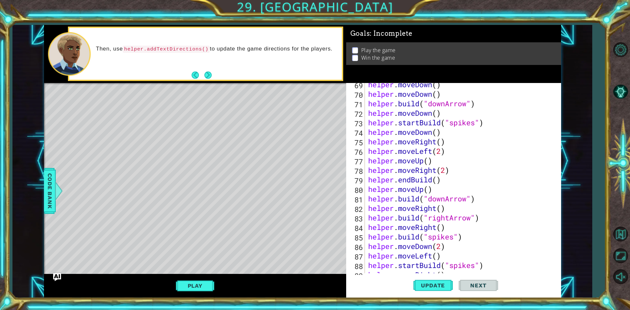
scroll to position [761, 0]
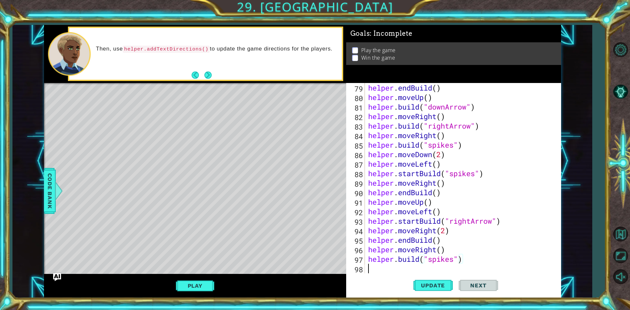
click at [397, 269] on div "helper . endBuild ( ) helper . moveUp ( ) helper . build ( "downArrow" ) helper…" at bounding box center [462, 187] width 190 height 209
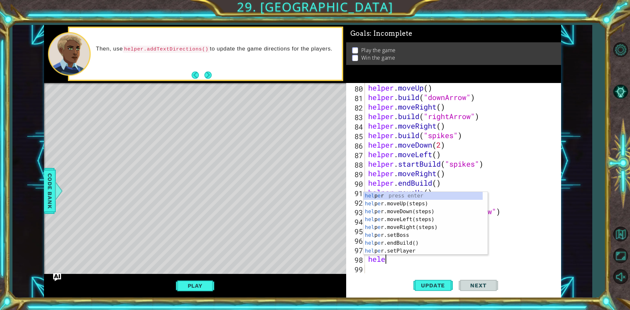
scroll to position [0, 0]
type textarea "help"
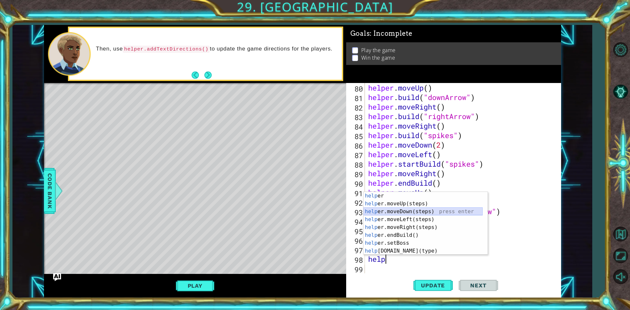
click at [379, 211] on div "help er press enter help er.moveUp(steps) press enter help er.moveDown(steps) p…" at bounding box center [423, 231] width 119 height 79
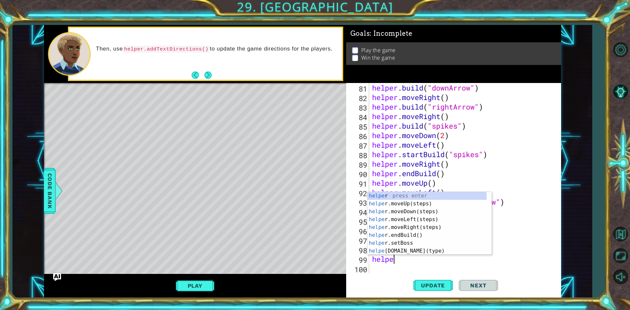
scroll to position [0, 1]
type textarea "helper"
click at [415, 219] on div "helper press enter helper .moveUp(steps) press enter helper .moveDown(steps) pr…" at bounding box center [427, 231] width 119 height 79
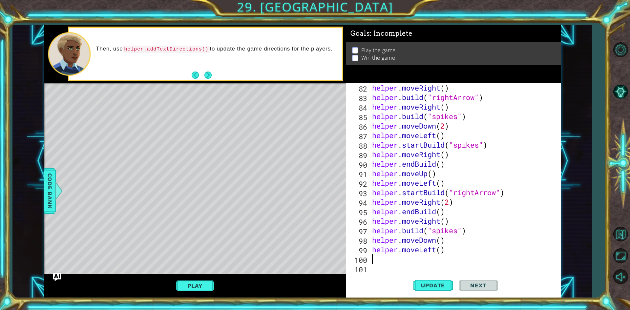
scroll to position [790, 0]
click at [442, 249] on div "helper . moveRight ( ) helper . build ( "rightArrow" ) helper . moveRight ( ) h…" at bounding box center [464, 187] width 186 height 209
type textarea "helper.moveLeft(7)"
click at [441, 287] on span "Update" at bounding box center [432, 285] width 37 height 7
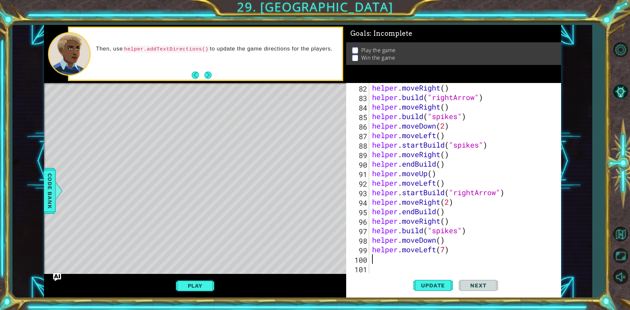
click at [398, 258] on div "helper . moveRight ( ) helper . build ( "rightArrow" ) helper . moveRight ( ) h…" at bounding box center [464, 187] width 186 height 209
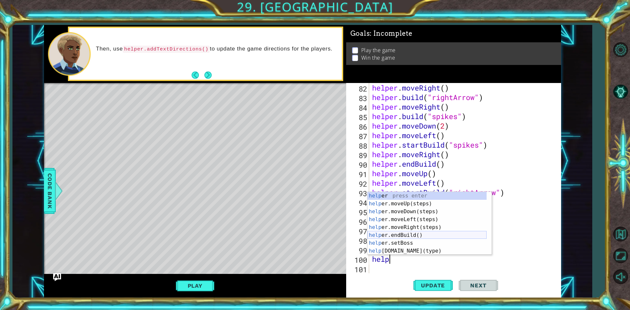
scroll to position [39, 0]
click at [403, 243] on div "help er.endBuild() press enter help er.setBoss press enter help er.build(type) …" at bounding box center [427, 231] width 119 height 79
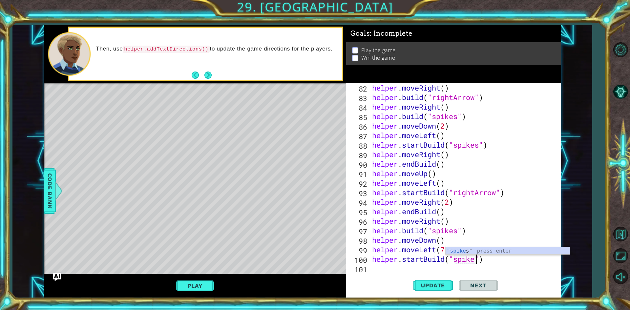
type textarea "helper.startBuild("spikes")"
click at [376, 269] on div "helper . moveRight ( ) helper . build ( "rightArrow" ) helper . moveRight ( ) h…" at bounding box center [464, 187] width 186 height 209
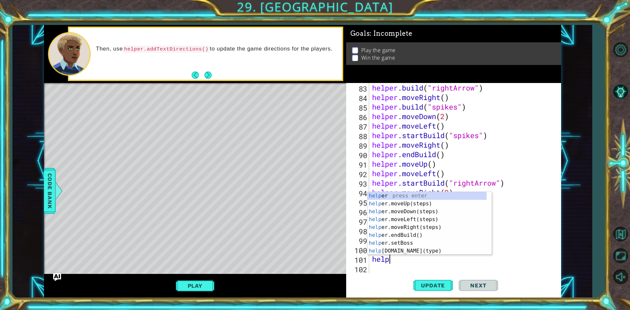
scroll to position [0, 1]
type textarea "helper"
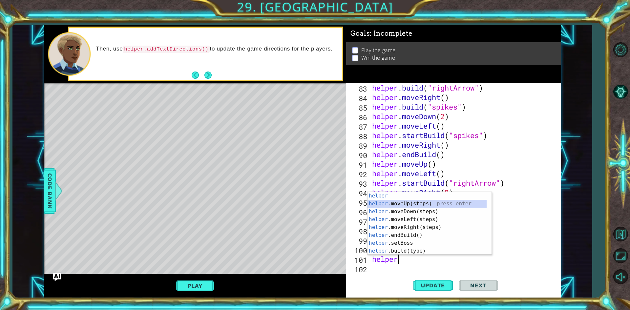
click at [406, 203] on div "helper press enter helper .moveUp(steps) press enter helper .moveDown(steps) pr…" at bounding box center [427, 231] width 119 height 79
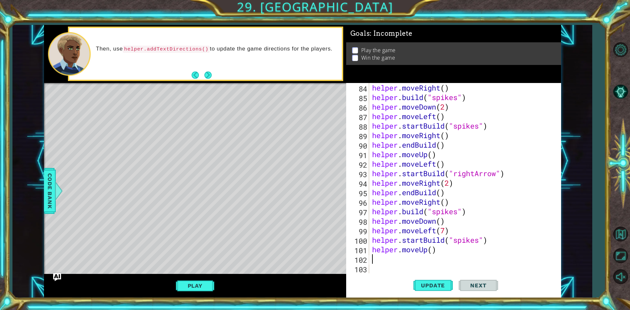
click at [433, 251] on div "helper . moveRight ( ) helper . build ( "spikes" ) helper . moveDown ( 2 ) help…" at bounding box center [464, 187] width 186 height 209
type textarea "helper.moveUp(6)"
click at [438, 291] on button "Update" at bounding box center [432, 285] width 39 height 21
drag, startPoint x: 416, startPoint y: 262, endPoint x: 419, endPoint y: 261, distance: 3.4
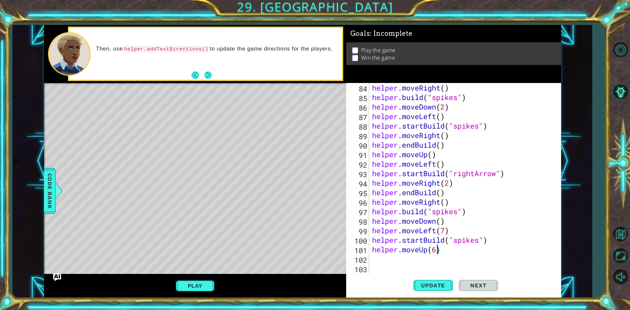
click at [419, 261] on div "helper . moveRight ( ) helper . build ( "spikes" ) helper . moveDown ( 2 ) help…" at bounding box center [464, 187] width 186 height 209
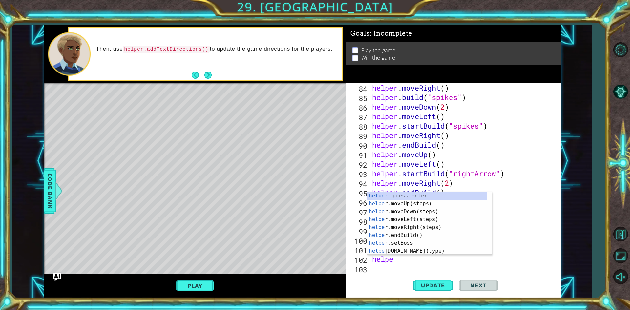
scroll to position [0, 1]
type textarea "helper"
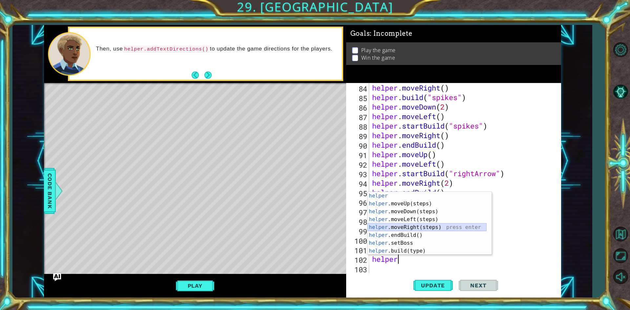
click at [405, 227] on div "helper press enter helper .moveUp(steps) press enter helper .moveDown(steps) pr…" at bounding box center [427, 231] width 119 height 79
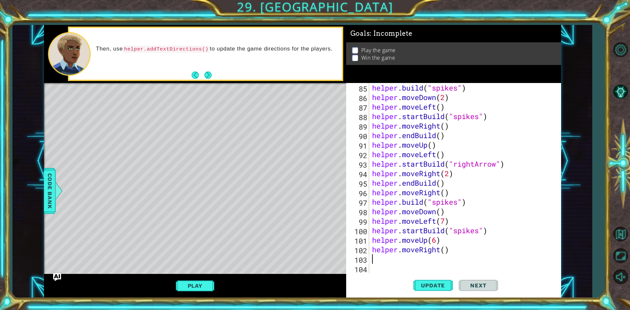
click at [445, 250] on div "helper . build ( "spikes" ) helper . moveDown ( 2 ) helper . moveLeft ( ) helpe…" at bounding box center [464, 187] width 186 height 209
click at [432, 283] on span "Update" at bounding box center [432, 285] width 37 height 7
type textarea "helper.moveRight(6)"
click at [437, 287] on span "Update" at bounding box center [432, 285] width 37 height 7
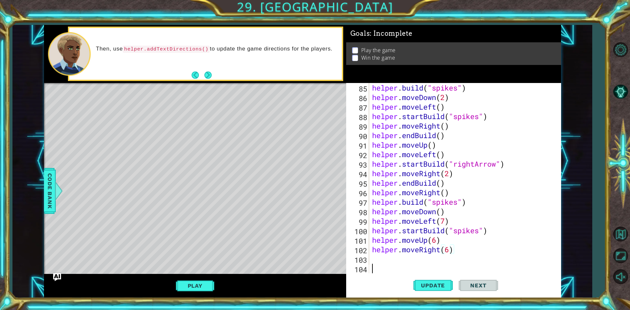
click at [411, 263] on div "helper . build ( "spikes" ) helper . moveDown ( 2 ) helper . moveLeft ( ) helpe…" at bounding box center [464, 187] width 186 height 209
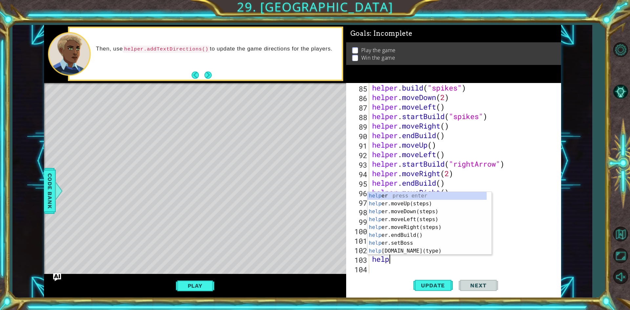
scroll to position [0, 1]
type textarea "helper"
click at [408, 234] on div "helper press enter helper .moveUp(steps) press enter helper .moveDown(steps) pr…" at bounding box center [427, 231] width 119 height 79
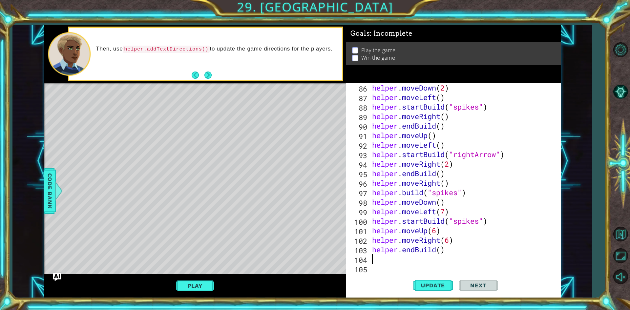
scroll to position [828, 0]
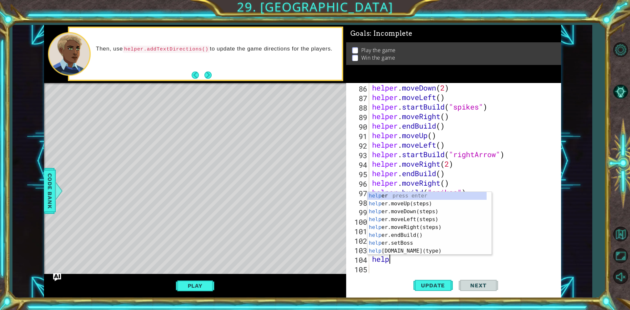
type textarea "helpr"
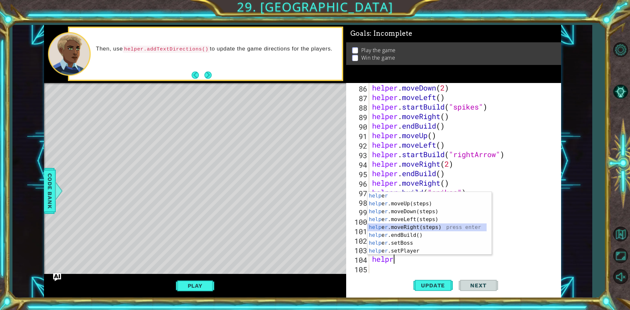
click at [415, 226] on div "help e r press enter help e r .moveUp(steps) press enter help e r .moveDown(ste…" at bounding box center [427, 231] width 119 height 79
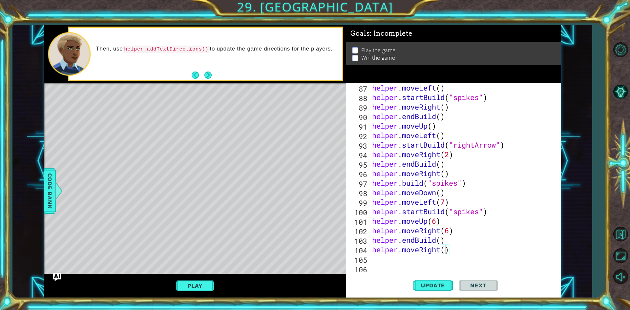
click at [447, 250] on div "helper . moveLeft ( ) helper . startBuild ( "spikes" ) helper . moveRight ( ) h…" at bounding box center [464, 187] width 186 height 209
type textarea "helper.moveRight(2)"
click at [433, 286] on span "Update" at bounding box center [432, 285] width 37 height 7
click at [405, 263] on div "helper . moveLeft ( ) helper . startBuild ( "spikes" ) helper . moveRight ( ) h…" at bounding box center [464, 187] width 186 height 209
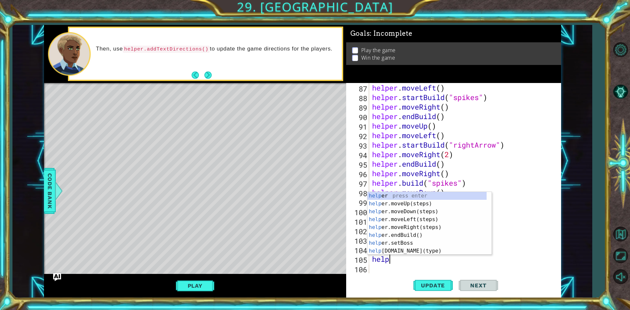
scroll to position [0, 1]
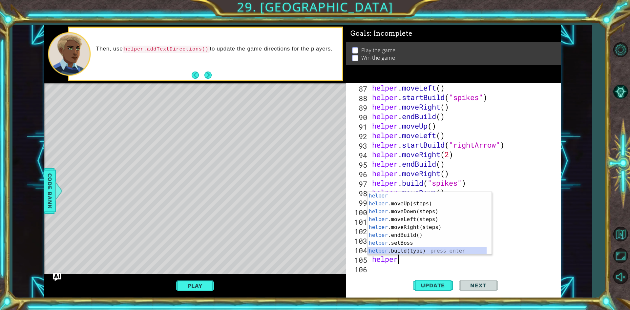
click at [448, 253] on div "helper press enter helper .moveUp(steps) press enter helper .moveDown(steps) pr…" at bounding box center [427, 231] width 119 height 79
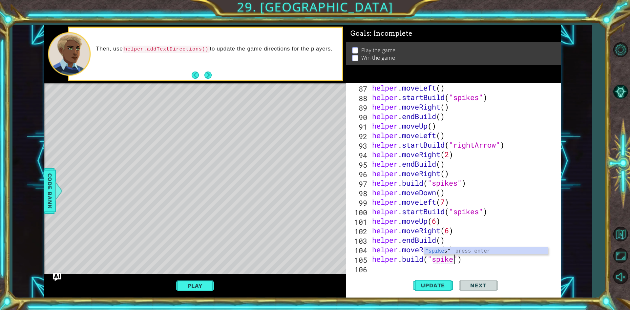
scroll to position [0, 4]
type textarea "[DOMAIN_NAME]("spikes")"
click at [436, 280] on button "Update" at bounding box center [432, 285] width 39 height 21
click at [197, 284] on button "Play" at bounding box center [195, 286] width 38 height 12
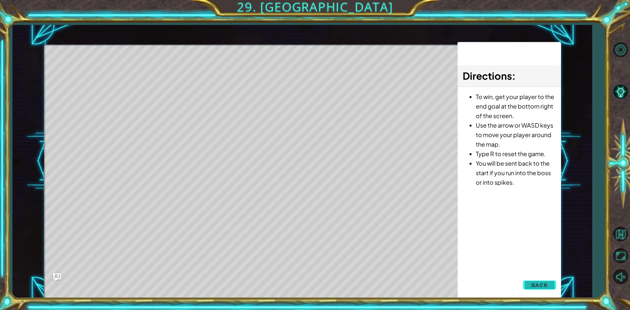
click at [542, 285] on span "Back" at bounding box center [539, 285] width 17 height 7
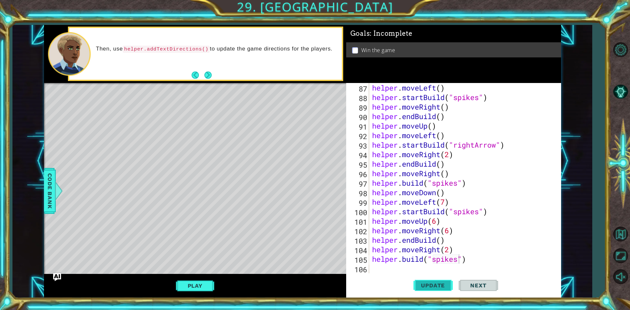
click at [434, 294] on button "Update" at bounding box center [432, 285] width 39 height 21
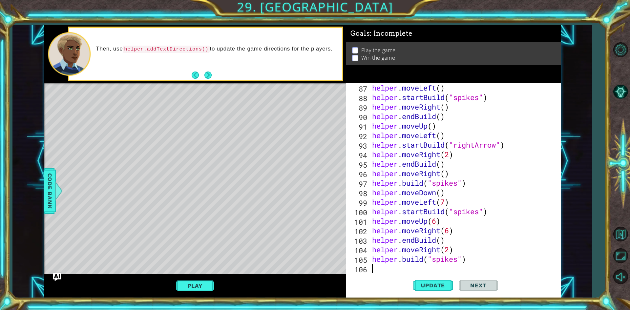
click at [384, 271] on div "helper . moveLeft ( ) helper . startBuild ( "spikes" ) helper . moveRight ( ) h…" at bounding box center [464, 187] width 186 height 209
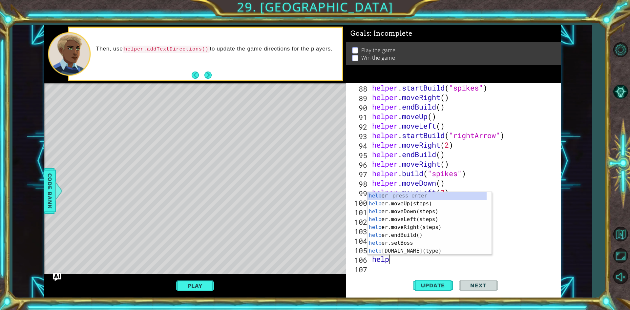
scroll to position [0, 1]
type textarea "helper"
click at [383, 209] on div "helper press enter helper .moveUp(steps) press enter helper .moveDown(steps) pr…" at bounding box center [427, 231] width 119 height 79
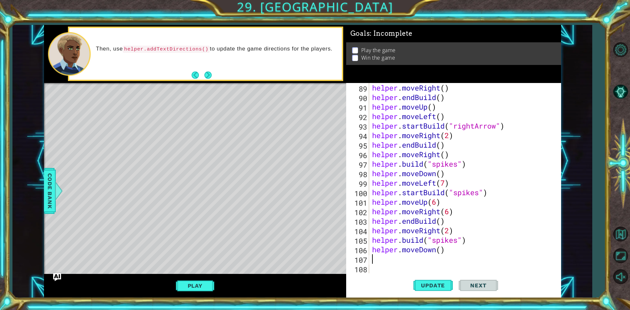
scroll to position [856, 0]
click at [443, 252] on div "helper . moveRight ( ) helper . endBuild ( ) helper . moveUp ( ) helper . moveL…" at bounding box center [464, 187] width 186 height 209
click at [426, 278] on button "Update" at bounding box center [432, 285] width 39 height 21
click at [422, 284] on span "Update" at bounding box center [432, 285] width 37 height 7
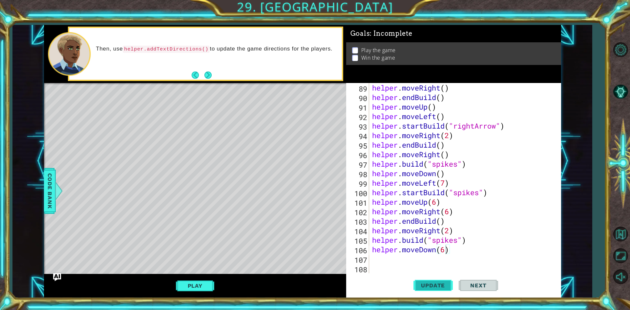
click at [424, 284] on span "Update" at bounding box center [432, 285] width 37 height 7
click at [424, 282] on button "Update" at bounding box center [432, 285] width 39 height 21
type textarea "helper.moveDown(5)"
click at [427, 292] on button "Update" at bounding box center [432, 285] width 39 height 21
click at [400, 258] on div "helper . moveRight ( ) helper . endBuild ( ) helper . moveUp ( ) helper . moveL…" at bounding box center [464, 187] width 186 height 209
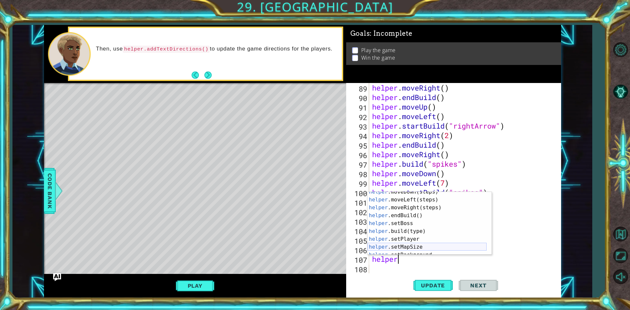
scroll to position [39, 0]
click at [417, 242] on div "helper .endBuild() press enter helper .setBoss press enter helper .build(type) …" at bounding box center [427, 231] width 119 height 79
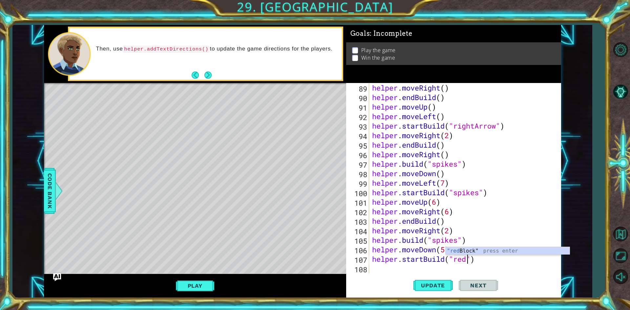
scroll to position [0, 4]
click at [463, 249] on div ""red Block" press enter" at bounding box center [508, 259] width 124 height 24
type textarea "helper.startBuild("redBlock")"
click at [406, 273] on div "helper . moveRight ( ) helper . endBuild ( ) helper . moveUp ( ) helper . moveL…" at bounding box center [464, 187] width 186 height 209
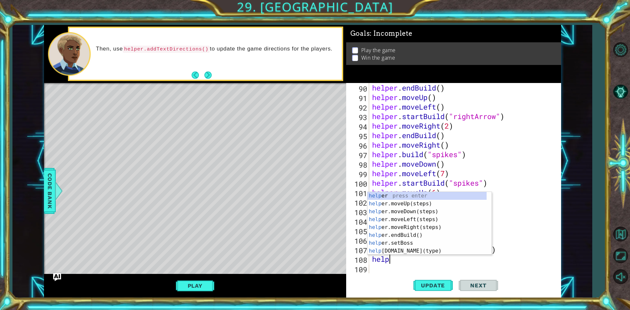
scroll to position [0, 1]
type textarea "helper"
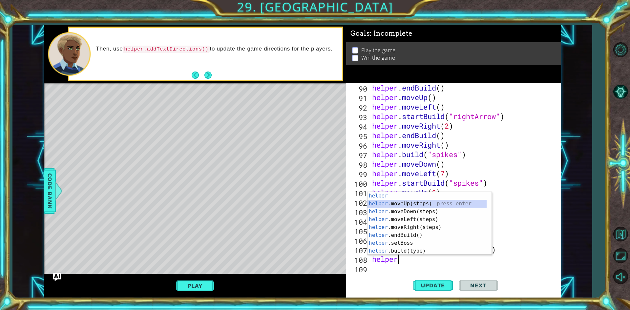
click at [402, 205] on div "helper press enter helper .moveUp(steps) press enter helper .moveDown(steps) pr…" at bounding box center [427, 231] width 119 height 79
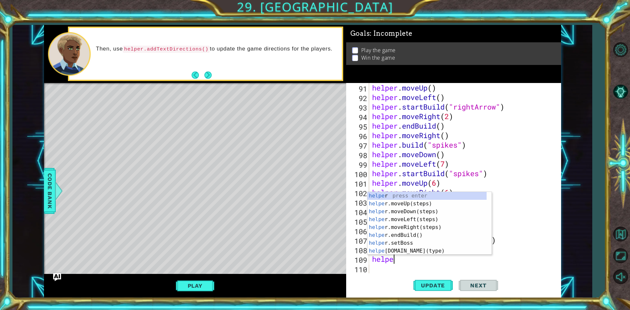
type textarea "helper"
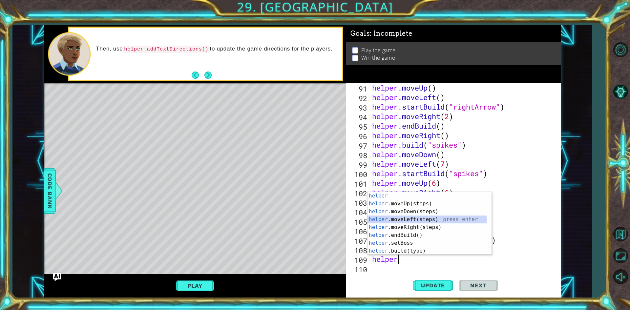
click at [414, 220] on div "helper press enter helper .moveUp(steps) press enter helper .moveDown(steps) pr…" at bounding box center [427, 231] width 119 height 79
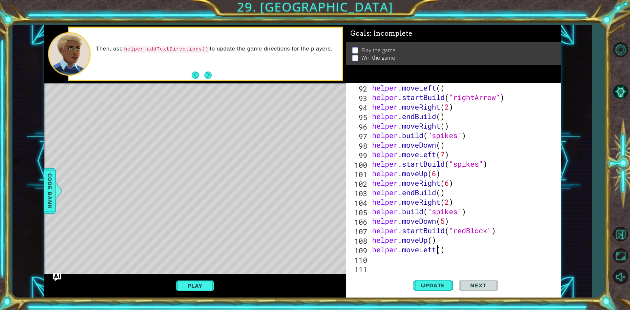
click at [438, 250] on div "helper . moveLeft ( ) helper . startBuild ( "rightArrow" ) helper . moveRight (…" at bounding box center [464, 187] width 186 height 209
click at [441, 251] on div "helper . moveLeft ( ) helper . startBuild ( "rightArrow" ) helper . moveRight (…" at bounding box center [464, 187] width 186 height 209
drag, startPoint x: 442, startPoint y: 279, endPoint x: 439, endPoint y: 281, distance: 3.5
click at [439, 281] on button "Update" at bounding box center [432, 285] width 39 height 21
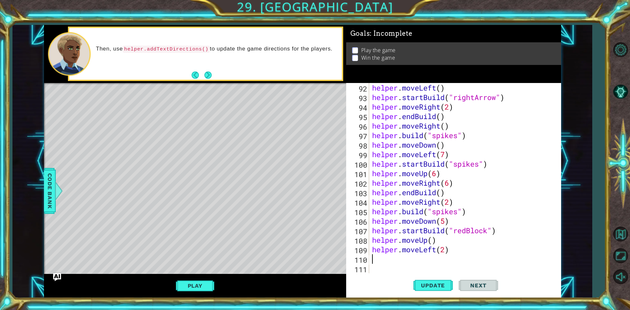
drag, startPoint x: 387, startPoint y: 262, endPoint x: 372, endPoint y: 234, distance: 31.4
click at [380, 239] on div "helper . moveLeft ( ) helper . startBuild ( "rightArrow" ) helper . moveRight (…" at bounding box center [464, 187] width 186 height 209
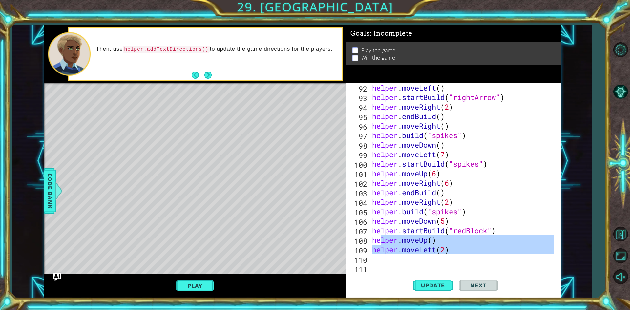
type textarea "heh"
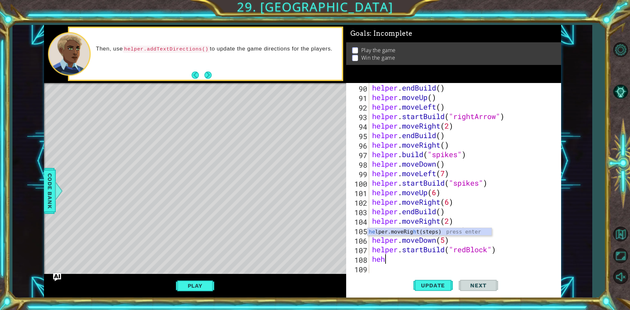
scroll to position [866, 0]
click at [381, 235] on div "he lper.moveRig h t(steps) press enter" at bounding box center [430, 240] width 124 height 24
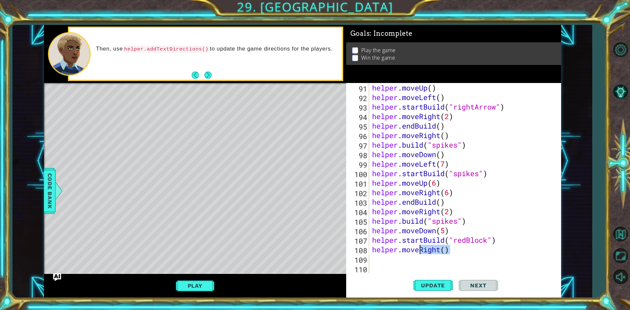
drag, startPoint x: 453, startPoint y: 252, endPoint x: 420, endPoint y: 254, distance: 32.5
click at [420, 254] on div "helper . moveUp ( ) helper . moveLeft ( ) helper . startBuild ( "rightArrow" ) …" at bounding box center [464, 187] width 186 height 209
type textarea "helper.moveu"
click at [402, 241] on div "helper.moveU p(steps) press enter" at bounding box center [430, 250] width 124 height 24
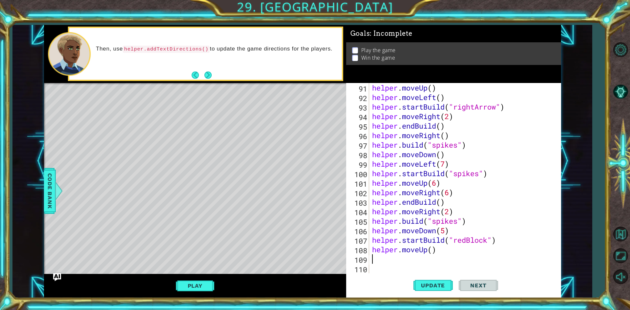
scroll to position [0, 0]
click at [428, 284] on span "Update" at bounding box center [432, 285] width 37 height 7
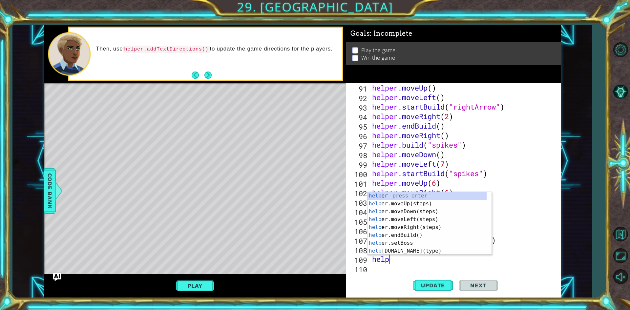
scroll to position [0, 1]
type textarea "helper"
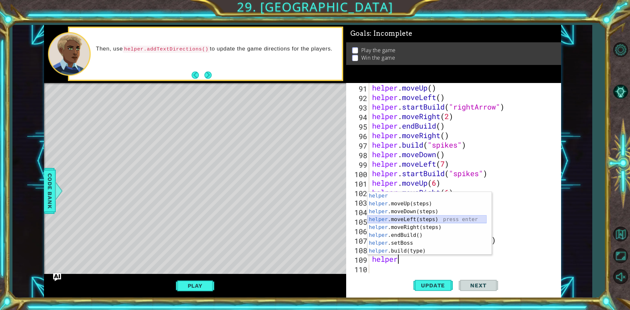
click at [400, 220] on div "helper press enter helper .moveUp(steps) press enter helper .moveDown(steps) pr…" at bounding box center [427, 231] width 119 height 79
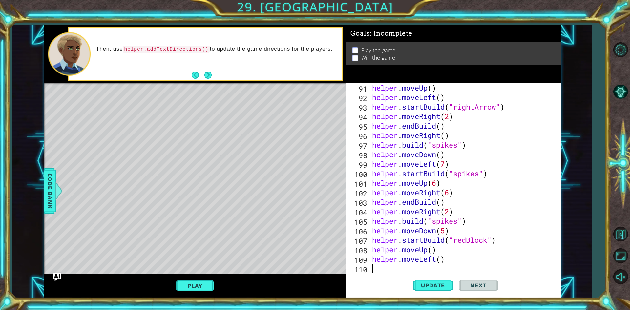
click at [442, 262] on div "helper . moveUp ( ) helper . moveLeft ( ) helper . startBuild ( "rightArrow" ) …" at bounding box center [464, 187] width 186 height 209
type textarea "helper.moveLeft(2)"
click at [440, 283] on span "Update" at bounding box center [432, 285] width 37 height 7
click at [410, 270] on div "helper . moveUp ( ) helper . moveLeft ( ) helper . startBuild ( "rightArrow" ) …" at bounding box center [464, 187] width 186 height 209
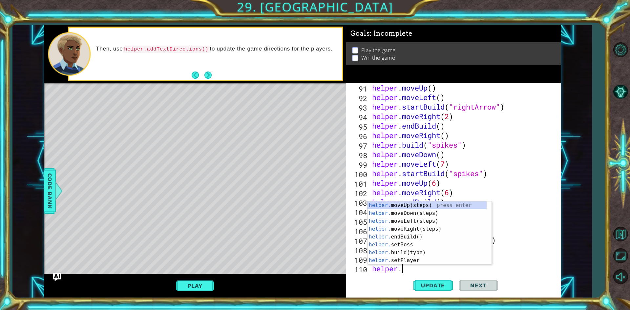
scroll to position [0, 1]
type textarea "helper.e"
click at [397, 205] on div "helper.e ndBuild() press enter helper. mov e Up(steps) press enter helper. mov …" at bounding box center [427, 240] width 119 height 79
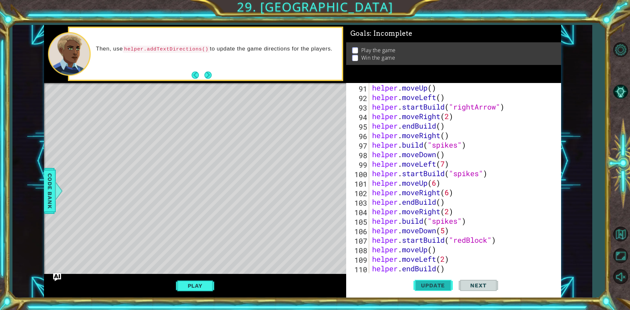
click at [430, 286] on span "Update" at bounding box center [432, 285] width 37 height 7
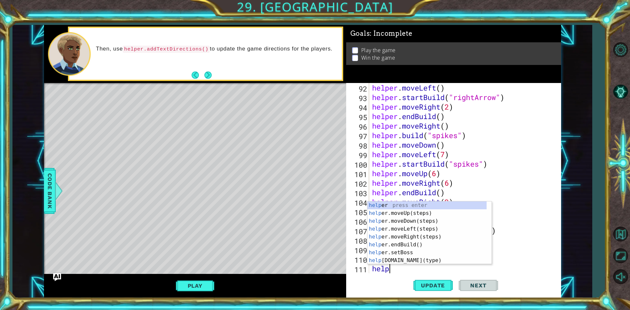
scroll to position [0, 1]
type textarea "helper"
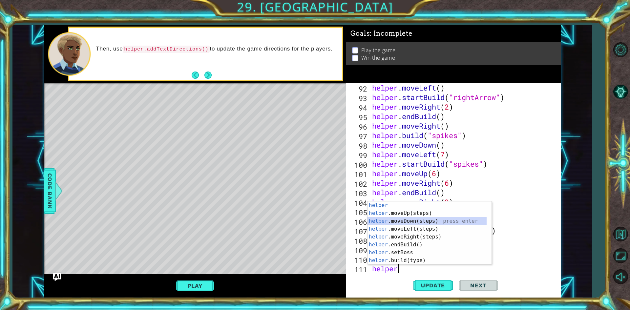
click at [414, 221] on div "helper press enter helper .moveUp(steps) press enter helper .moveDown(steps) pr…" at bounding box center [427, 240] width 119 height 79
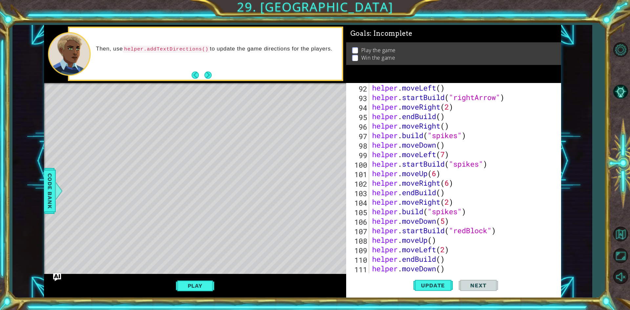
scroll to position [914, 0]
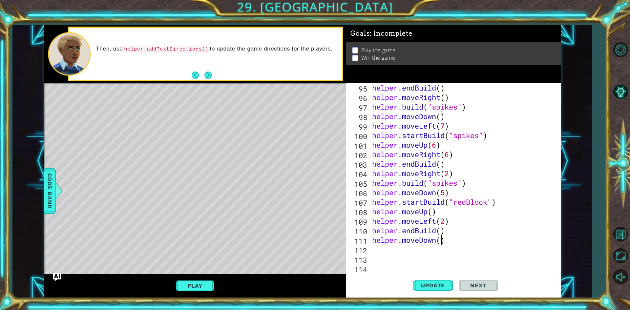
click at [441, 241] on div "helper . endBuild ( ) helper . moveRight ( ) helper . build ( "spikes" ) helper…" at bounding box center [464, 187] width 186 height 209
type textarea "helper.moveDown(2)"
click at [444, 283] on span "Update" at bounding box center [432, 285] width 37 height 7
click at [402, 250] on div "helper . endBuild ( ) helper . moveRight ( ) helper . build ( "spikes" ) helper…" at bounding box center [464, 187] width 186 height 209
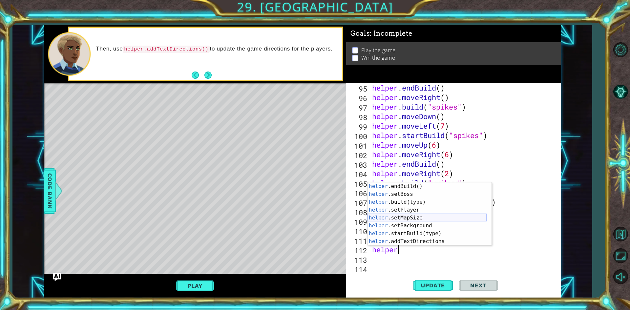
scroll to position [39, 0]
click at [408, 236] on div "helper .endBuild() press enter helper .setBoss press enter helper .build(type) …" at bounding box center [427, 221] width 119 height 79
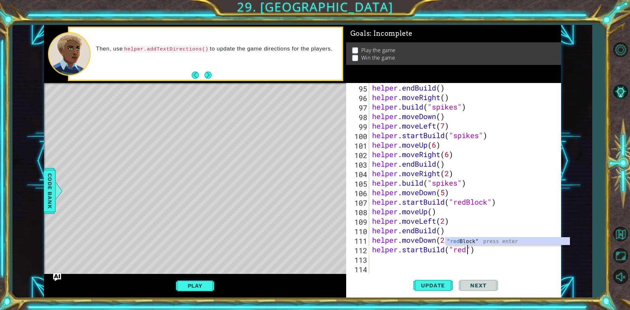
scroll to position [0, 4]
click at [474, 241] on div ""red Block" press enter" at bounding box center [508, 250] width 124 height 24
type textarea "helper.startBuild("redBlock")"
click at [409, 264] on div "helper . endBuild ( ) helper . moveRight ( ) helper . build ( "spikes" ) helper…" at bounding box center [464, 187] width 186 height 209
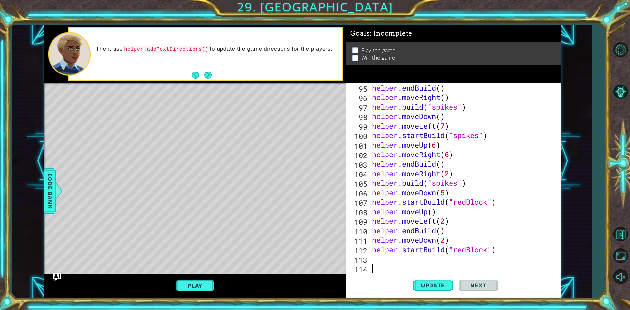
click at [409, 261] on div "helper . endBuild ( ) helper . moveRight ( ) helper . build ( "spikes" ) helper…" at bounding box center [464, 187] width 186 height 209
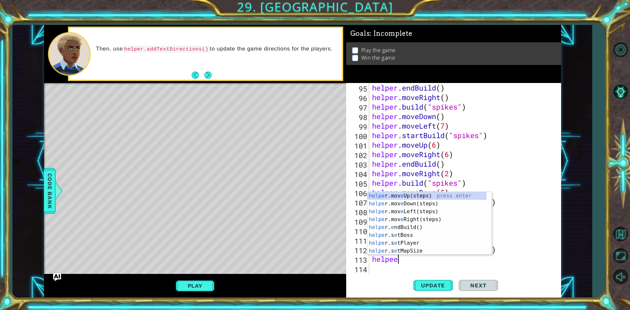
type textarea "helpeer"
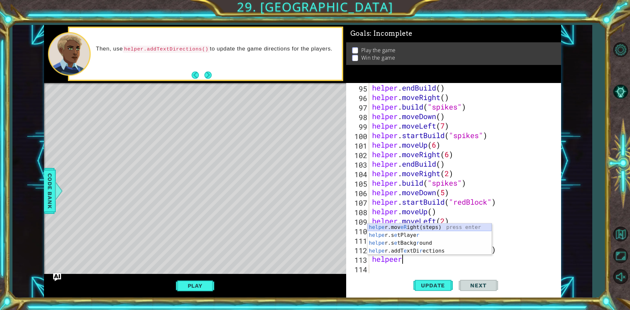
click at [410, 226] on div "helpe r.mov eR ight(steps) press enter helpe r.s e tPlaye r press enter helpe r…" at bounding box center [430, 246] width 124 height 47
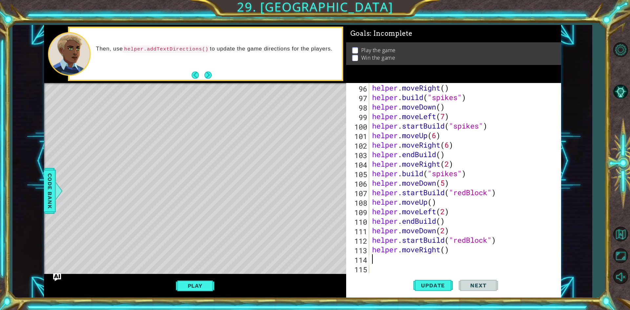
scroll to position [923, 0]
click at [447, 282] on span "Update" at bounding box center [432, 285] width 37 height 7
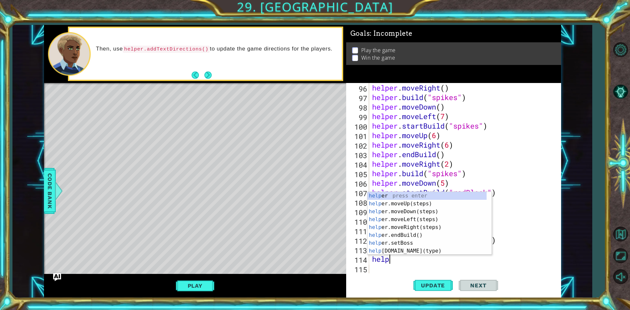
scroll to position [0, 1]
type textarea "helper"
click at [411, 234] on div "helper press enter helper .moveUp(steps) press enter helper .moveDown(steps) pr…" at bounding box center [427, 231] width 119 height 79
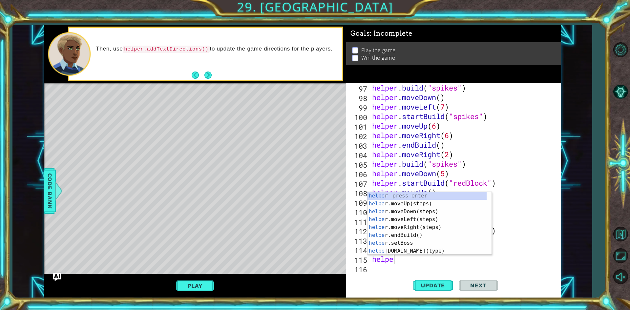
type textarea "helper"
drag, startPoint x: 398, startPoint y: 218, endPoint x: 403, endPoint y: 212, distance: 7.9
click at [401, 217] on div "helper press enter helper .moveUp(steps) press enter helper .moveDown(steps) pr…" at bounding box center [427, 231] width 119 height 79
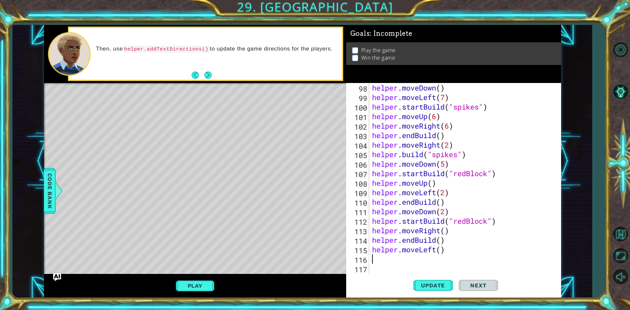
scroll to position [942, 0]
click at [440, 250] on div "helper . moveDown ( ) helper . moveLeft ( 7 ) helper . startBuild ( "spikes" ) …" at bounding box center [464, 187] width 186 height 209
type textarea "helper.moveLeft(6)"
click at [415, 288] on span "Update" at bounding box center [432, 285] width 37 height 7
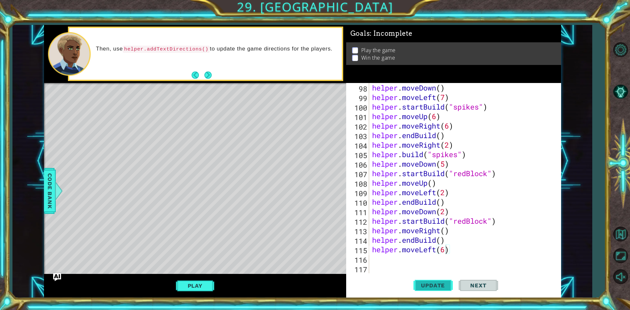
click at [426, 284] on span "Update" at bounding box center [432, 285] width 37 height 7
click at [390, 258] on div "helper . moveDown ( ) helper . moveLeft ( 7 ) helper . startBuild ( "spikes" ) …" at bounding box center [464, 187] width 186 height 209
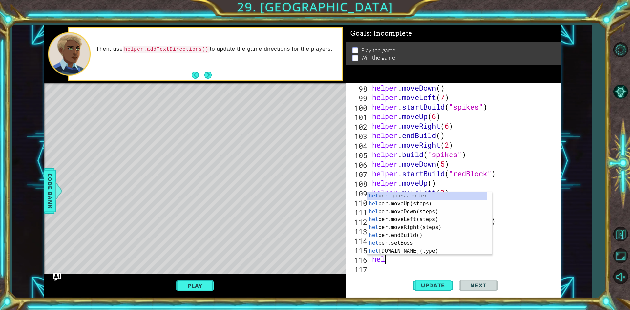
scroll to position [0, 1]
type textarea "helper"
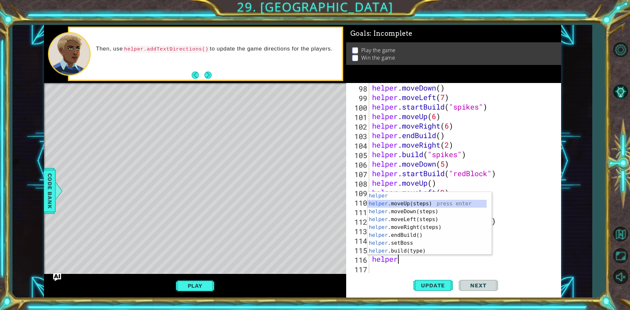
click at [399, 203] on div "helper press enter helper .moveUp(steps) press enter helper .moveDown(steps) pr…" at bounding box center [427, 231] width 119 height 79
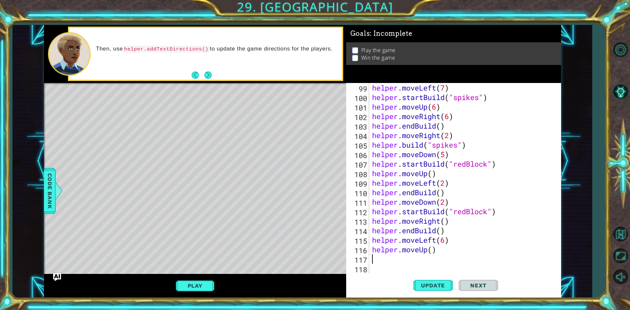
scroll to position [952, 0]
click at [433, 249] on div "helper . moveLeft ( 7 ) helper . startBuild ( "spikes" ) helper . moveUp ( 6 ) …" at bounding box center [464, 187] width 186 height 209
type textarea "helper.moveUp(2)"
click at [440, 282] on button "Update" at bounding box center [432, 285] width 39 height 21
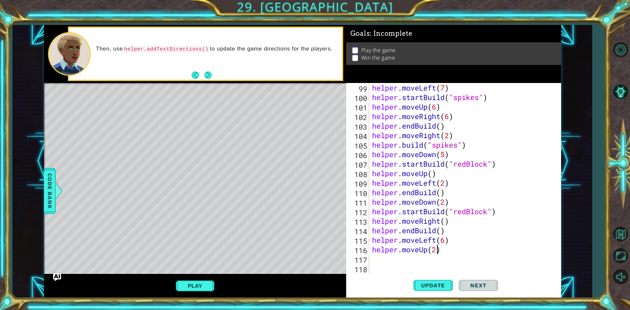
click at [399, 258] on div "helper . moveLeft ( 7 ) helper . startBuild ( "spikes" ) helper . moveUp ( 6 ) …" at bounding box center [464, 187] width 186 height 209
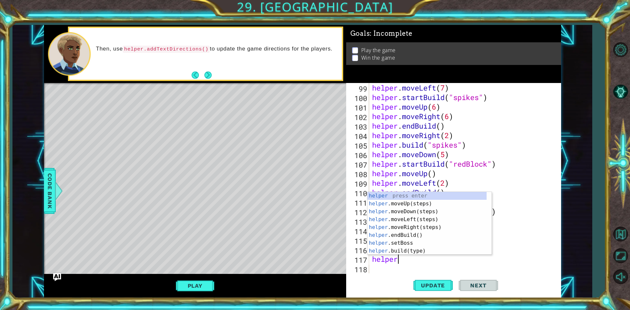
scroll to position [0, 1]
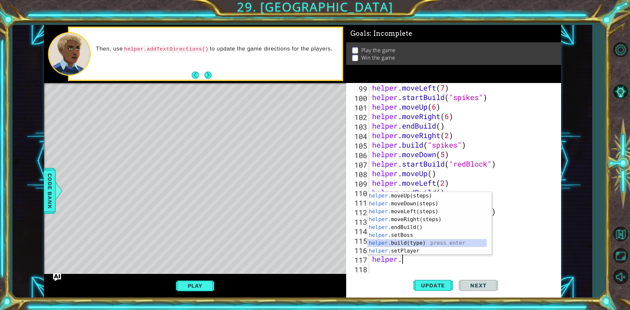
click at [418, 240] on div "helper. moveUp(steps) press enter helper. moveDown(steps) press enter helper. m…" at bounding box center [427, 231] width 119 height 79
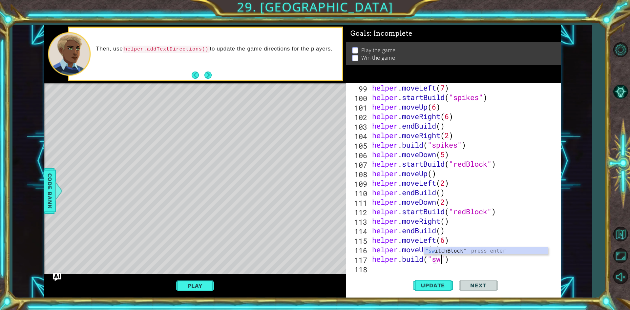
scroll to position [0, 3]
click at [478, 250] on div ""swit chBlock" press enter" at bounding box center [486, 259] width 124 height 24
click at [439, 280] on button "Update" at bounding box center [432, 285] width 39 height 21
click at [212, 284] on button "Play" at bounding box center [195, 286] width 38 height 12
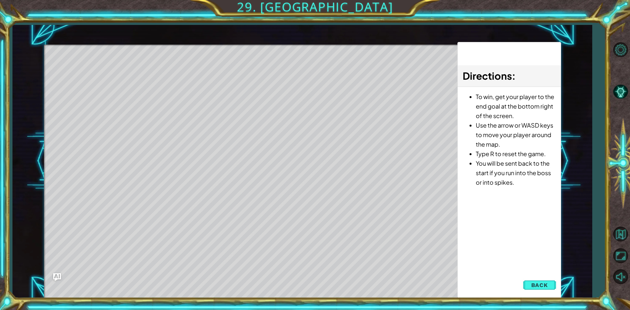
click at [534, 285] on span "Back" at bounding box center [539, 285] width 17 height 7
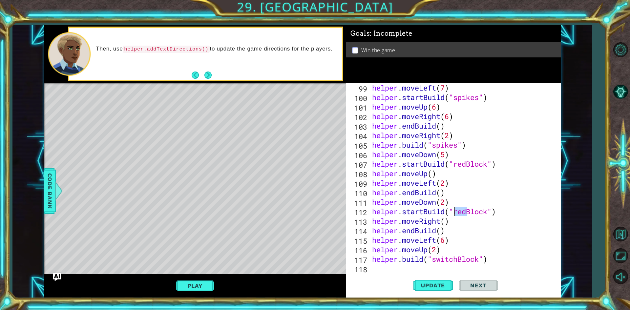
drag, startPoint x: 468, startPoint y: 212, endPoint x: 453, endPoint y: 216, distance: 15.3
click at [453, 216] on div "helper . moveLeft ( 7 ) helper . startBuild ( "spikes" ) helper . moveUp ( 6 ) …" at bounding box center [464, 187] width 186 height 209
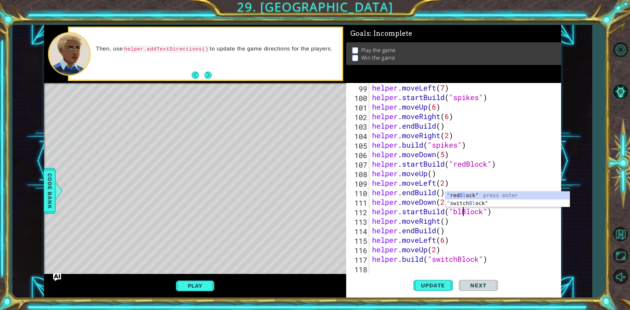
scroll to position [0, 4]
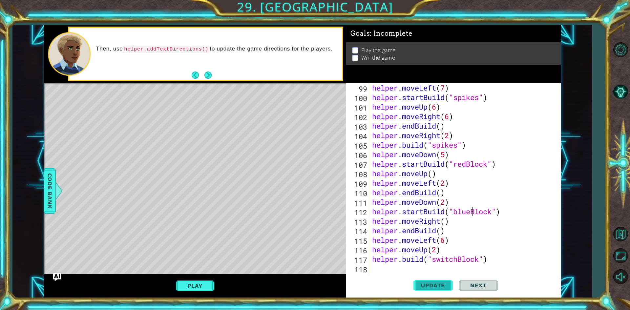
click at [416, 286] on span "Update" at bounding box center [432, 285] width 37 height 7
drag, startPoint x: 468, startPoint y: 168, endPoint x: 453, endPoint y: 162, distance: 16.3
click at [453, 162] on div "helper . moveLeft ( 7 ) helper . startBuild ( "spikes" ) helper . moveUp ( 6 ) …" at bounding box center [464, 187] width 186 height 209
click at [422, 280] on button "Update" at bounding box center [432, 285] width 39 height 21
click at [195, 288] on button "Play" at bounding box center [195, 286] width 38 height 12
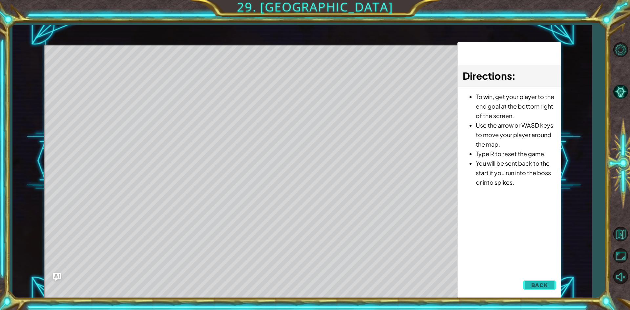
click at [541, 281] on button "Back" at bounding box center [539, 285] width 33 height 13
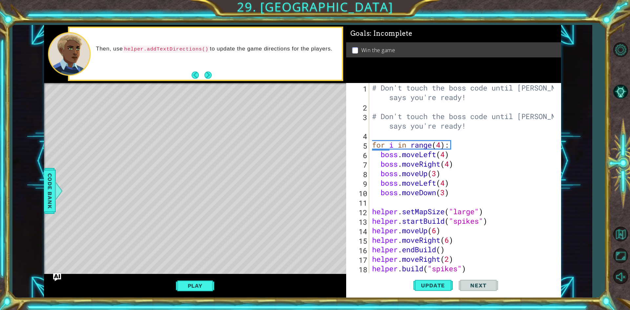
scroll to position [0, 3]
click at [439, 145] on div "# Don't touch the boss code until Vega says you're ready! # Don't touch the bos…" at bounding box center [464, 192] width 186 height 219
click at [440, 145] on div "# Don't touch the boss code until Vega says you're ready! # Don't touch the bos…" at bounding box center [464, 192] width 186 height 219
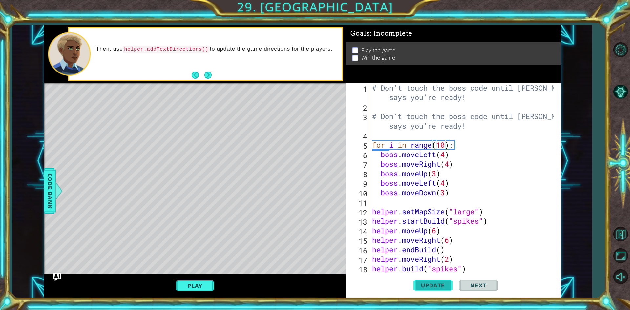
type textarea "for i in range(10):"
click at [448, 287] on span "Update" at bounding box center [432, 285] width 37 height 7
click at [196, 288] on button "Play" at bounding box center [195, 286] width 38 height 12
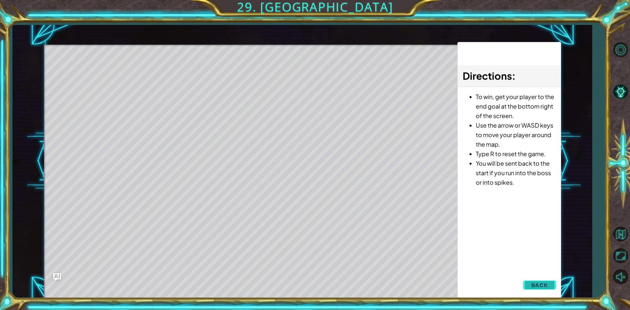
click at [550, 286] on button "Back" at bounding box center [539, 285] width 33 height 13
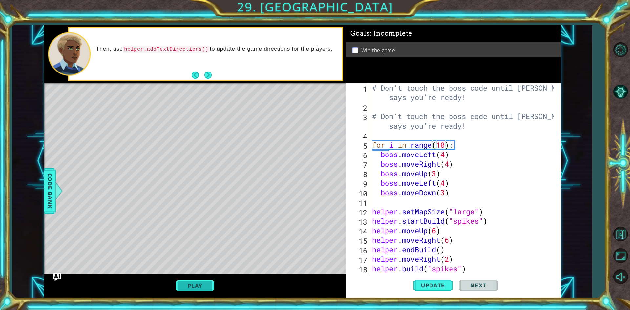
click at [179, 284] on button "Play" at bounding box center [195, 286] width 38 height 12
click at [451, 285] on span "Update" at bounding box center [432, 285] width 37 height 7
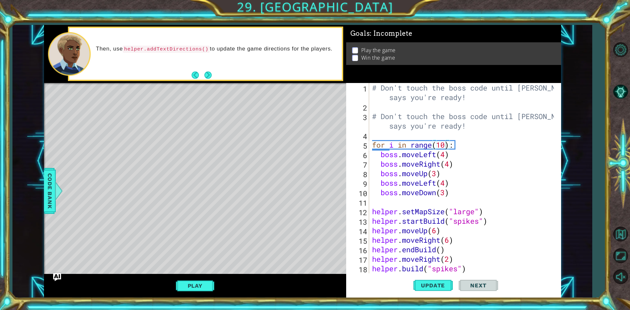
click at [221, 307] on div "1 ההההההההההההההההההההההההההההההההההההההההההההההההההההההההההההההההההההההההההההה…" at bounding box center [315, 155] width 630 height 310
